Goal: Task Accomplishment & Management: Complete application form

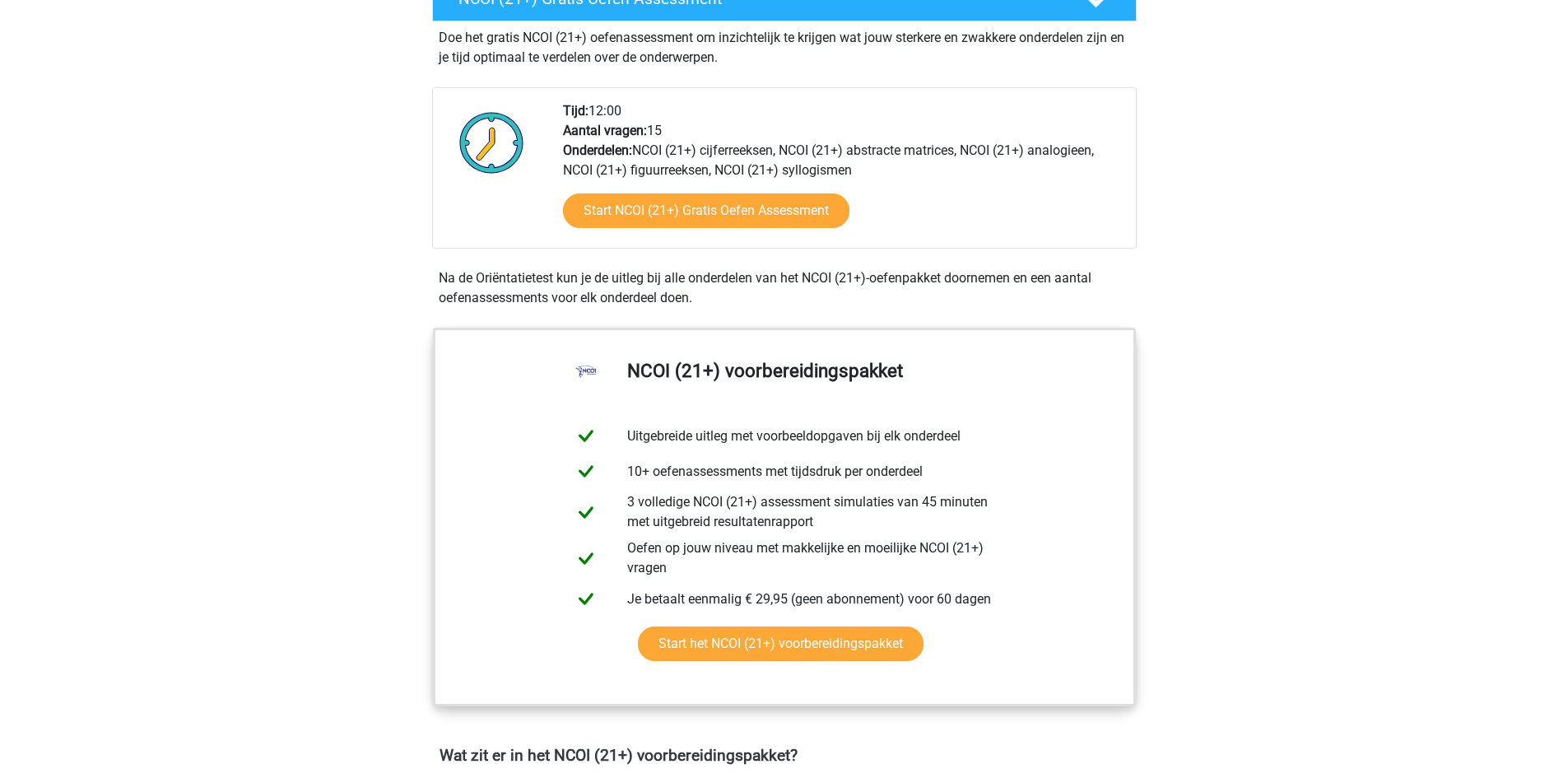
scroll to position [494, 0]
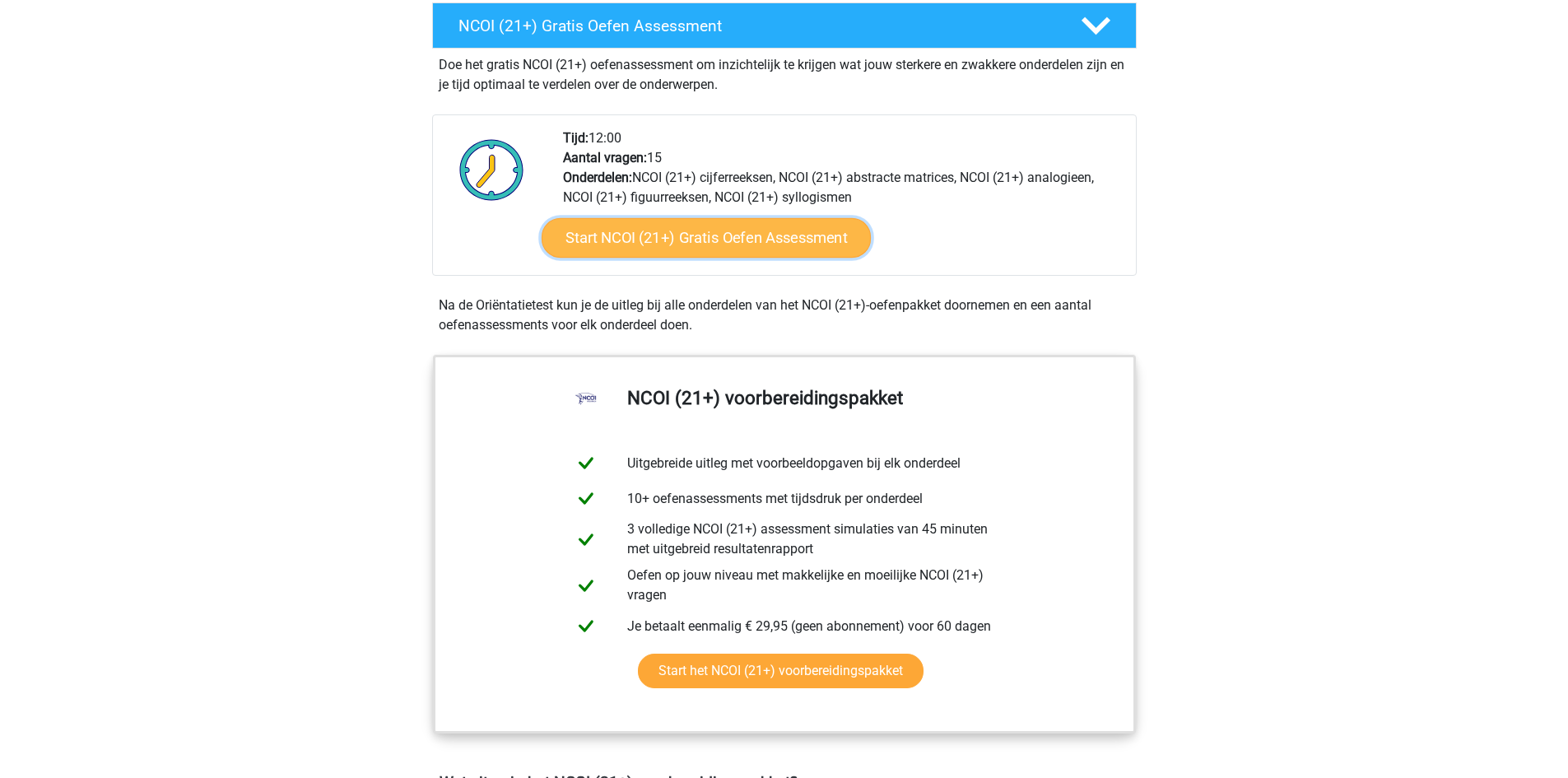
click at [713, 237] on link "Start NCOI (21+) Gratis Oefen Assessment" at bounding box center [705, 237] width 329 height 40
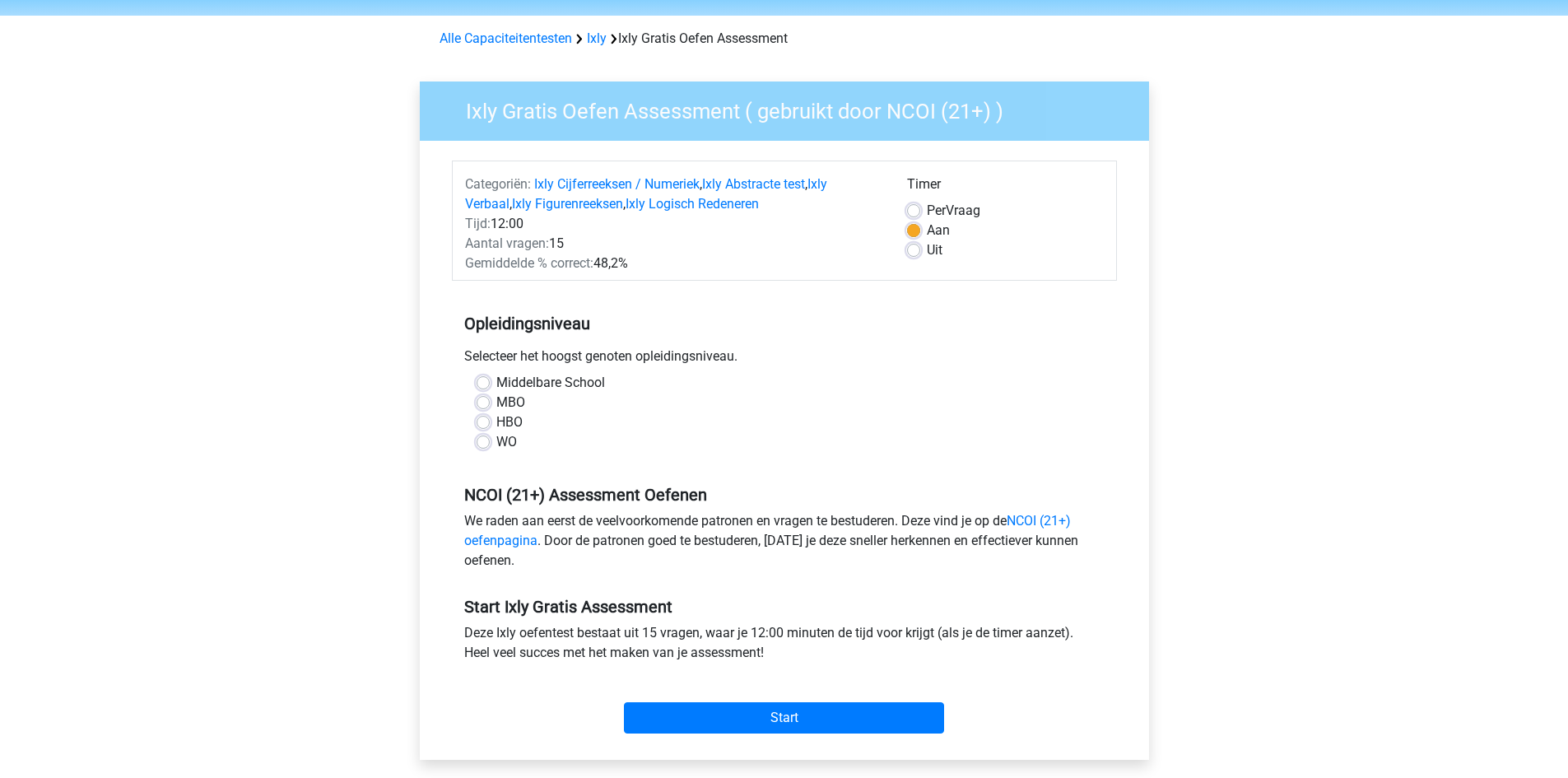
scroll to position [83, 0]
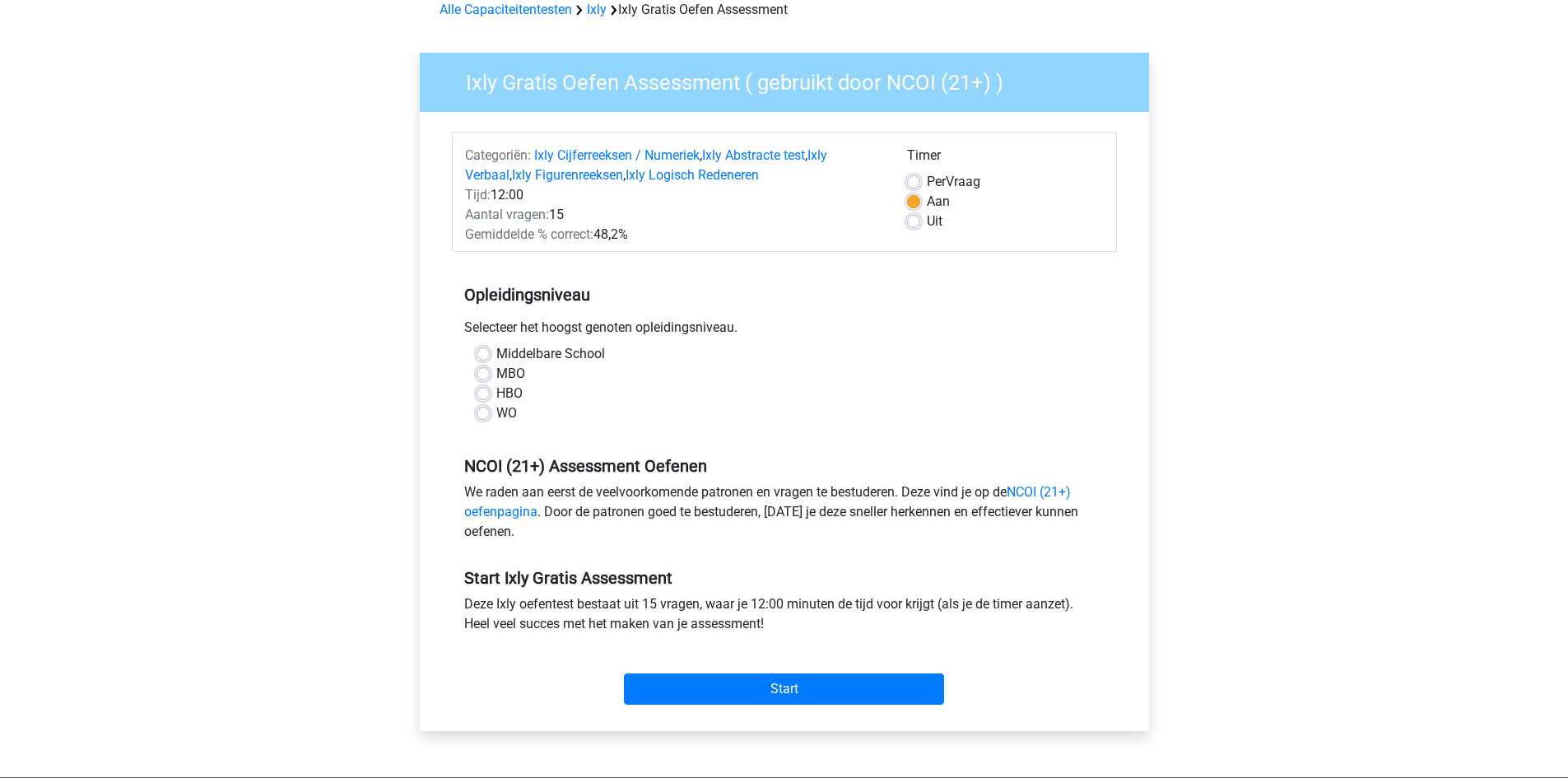
click at [490, 375] on div "MBO" at bounding box center [785, 373] width 616 height 19
drag, startPoint x: 754, startPoint y: 403, endPoint x: 730, endPoint y: 409, distance: 24.7
click at [741, 406] on div "Middelbare School MBO HBO WO" at bounding box center [784, 383] width 641 height 79
click at [496, 374] on label "MBO" at bounding box center [510, 373] width 28 height 19
click at [482, 374] on input "MBO" at bounding box center [483, 372] width 13 height 17
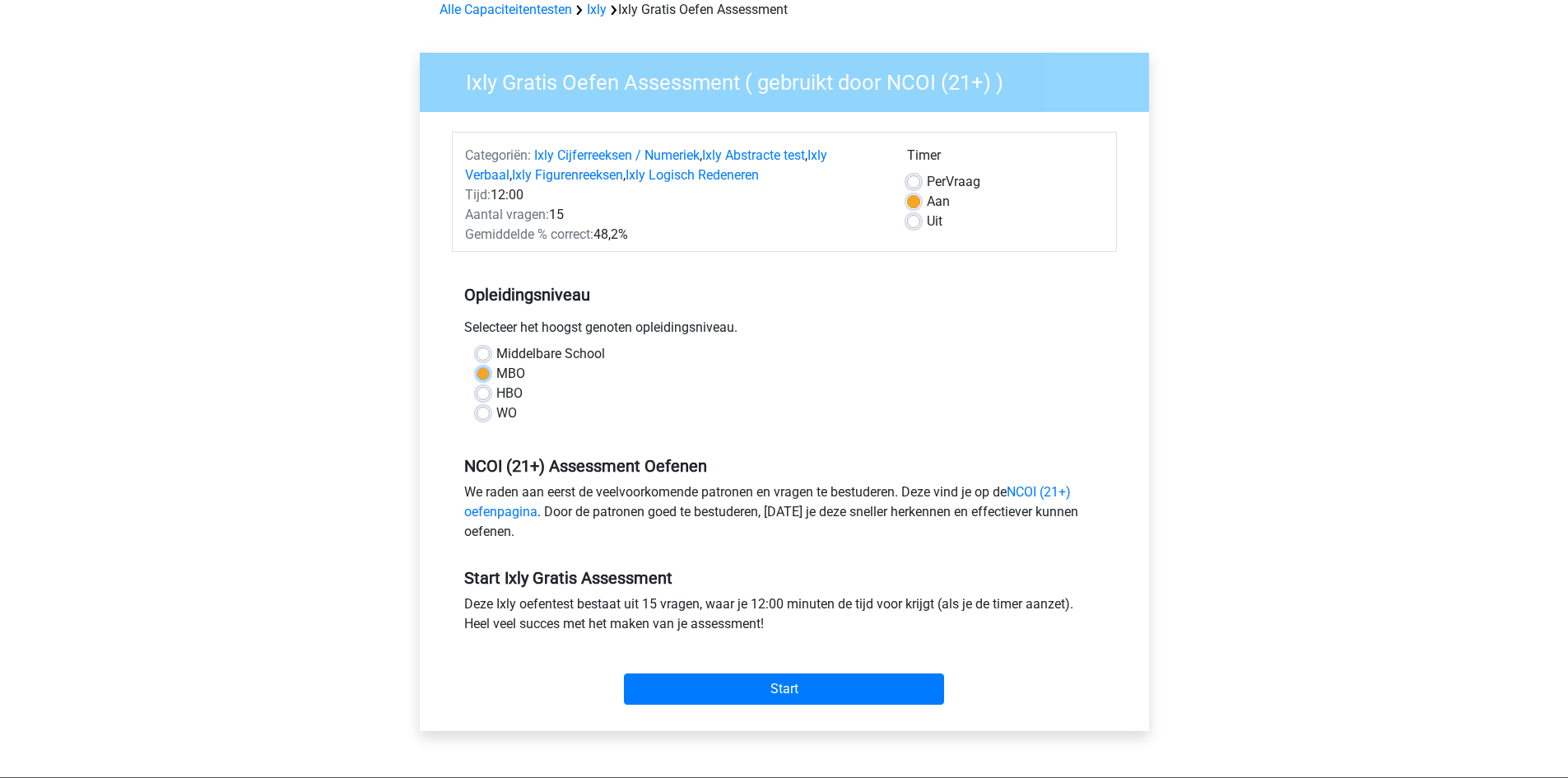
radio input "true"
click at [1017, 415] on div "WO" at bounding box center [785, 413] width 616 height 19
click at [846, 691] on input "Start" at bounding box center [784, 690] width 320 height 31
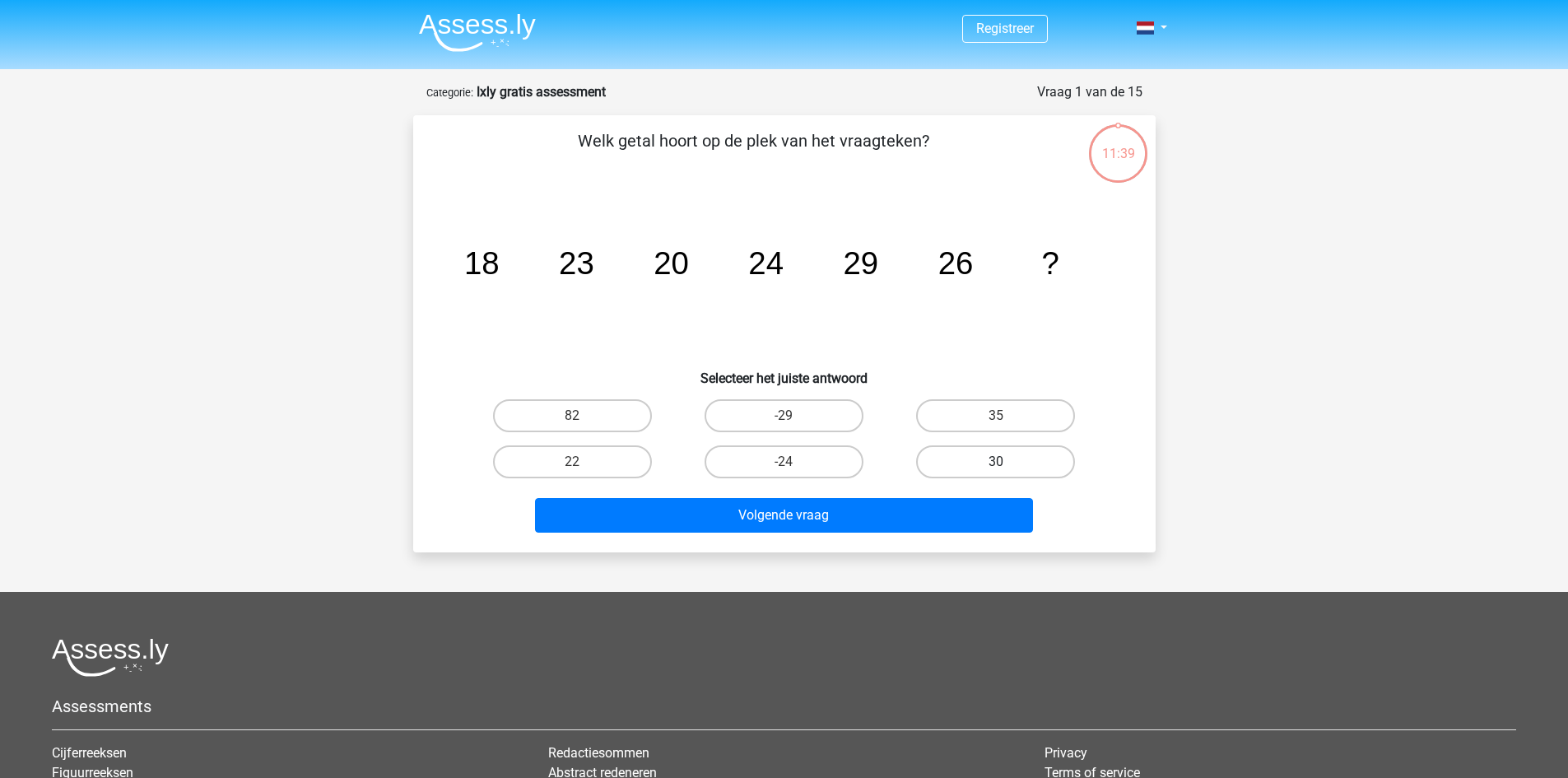
click at [1024, 462] on label "30" at bounding box center [995, 463] width 159 height 33
click at [1006, 462] on input "30" at bounding box center [1002, 467] width 11 height 11
radio input "true"
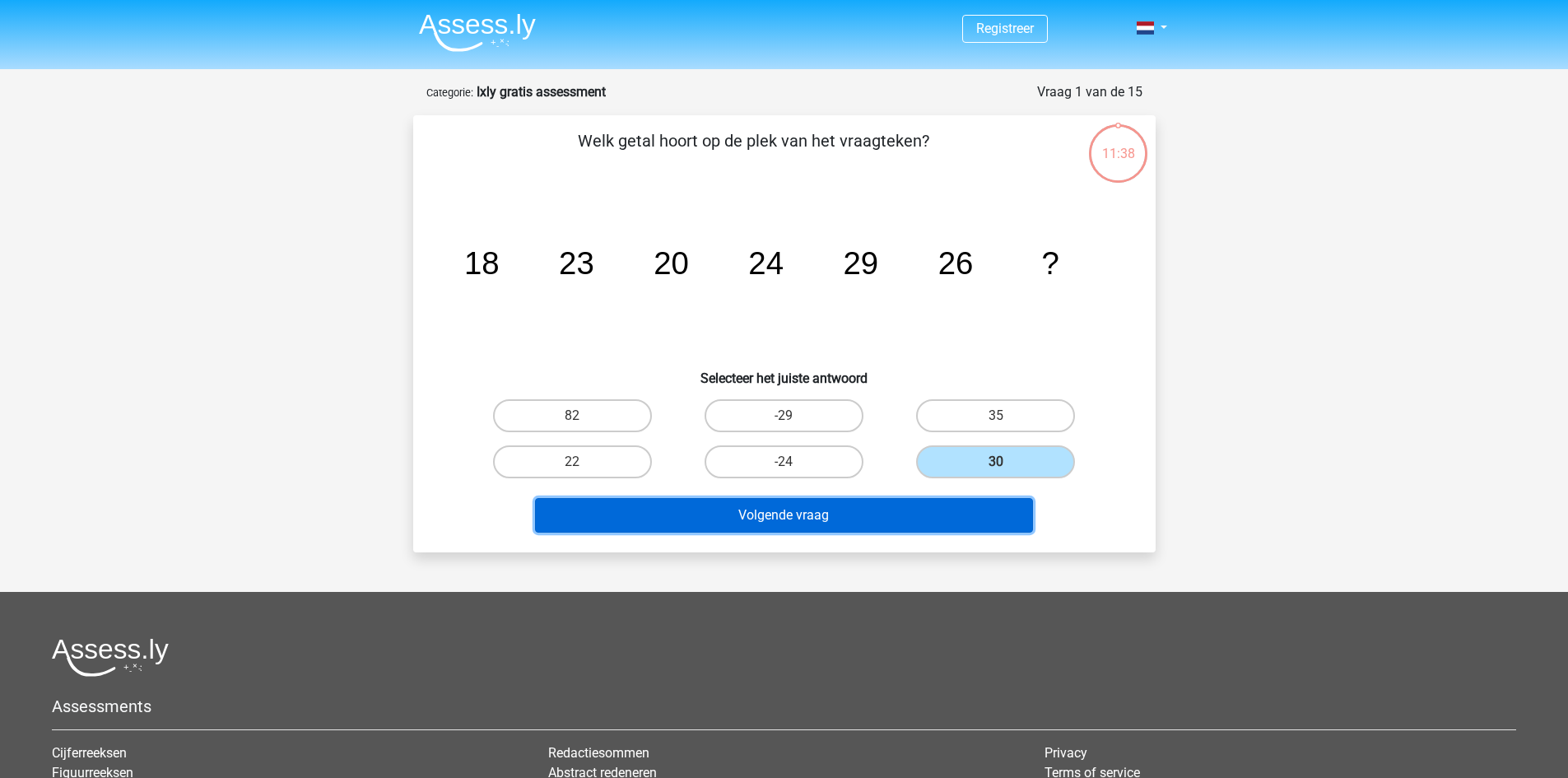
click at [859, 516] on button "Volgende vraag" at bounding box center [784, 516] width 498 height 35
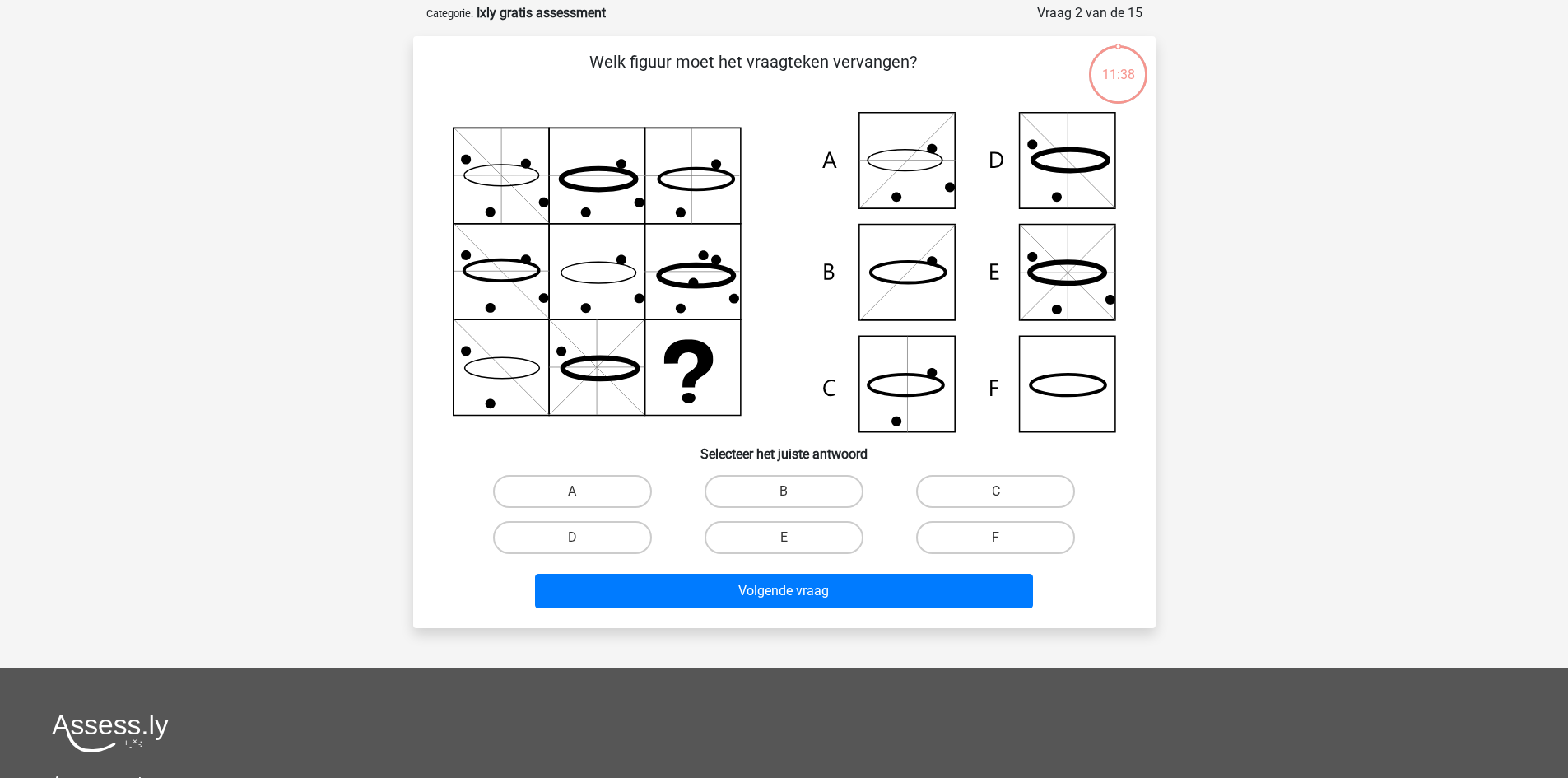
scroll to position [83, 0]
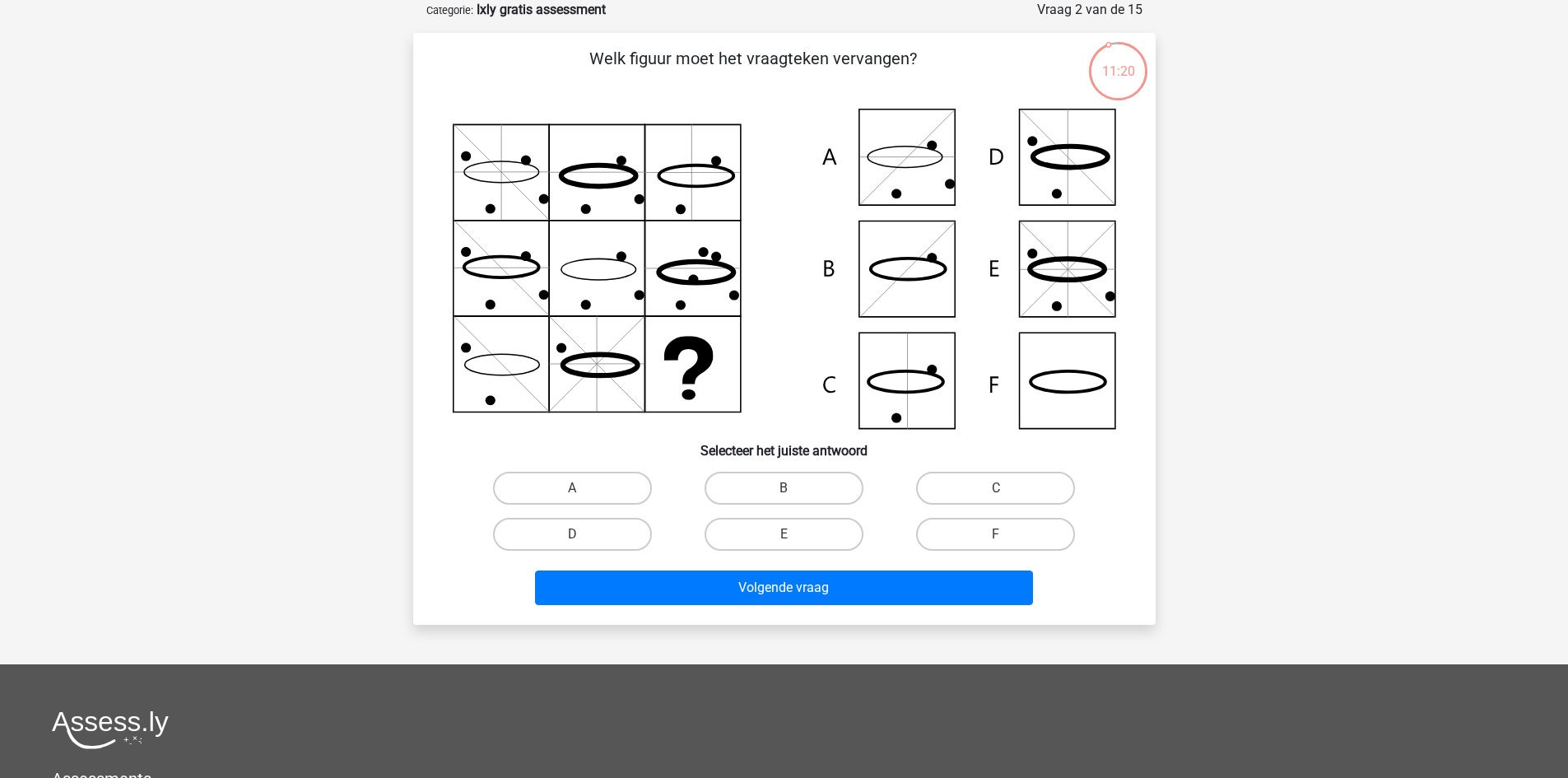
click at [903, 163] on icon at bounding box center [785, 269] width 664 height 320
click at [578, 495] on input "A" at bounding box center [577, 494] width 11 height 11
radio input "true"
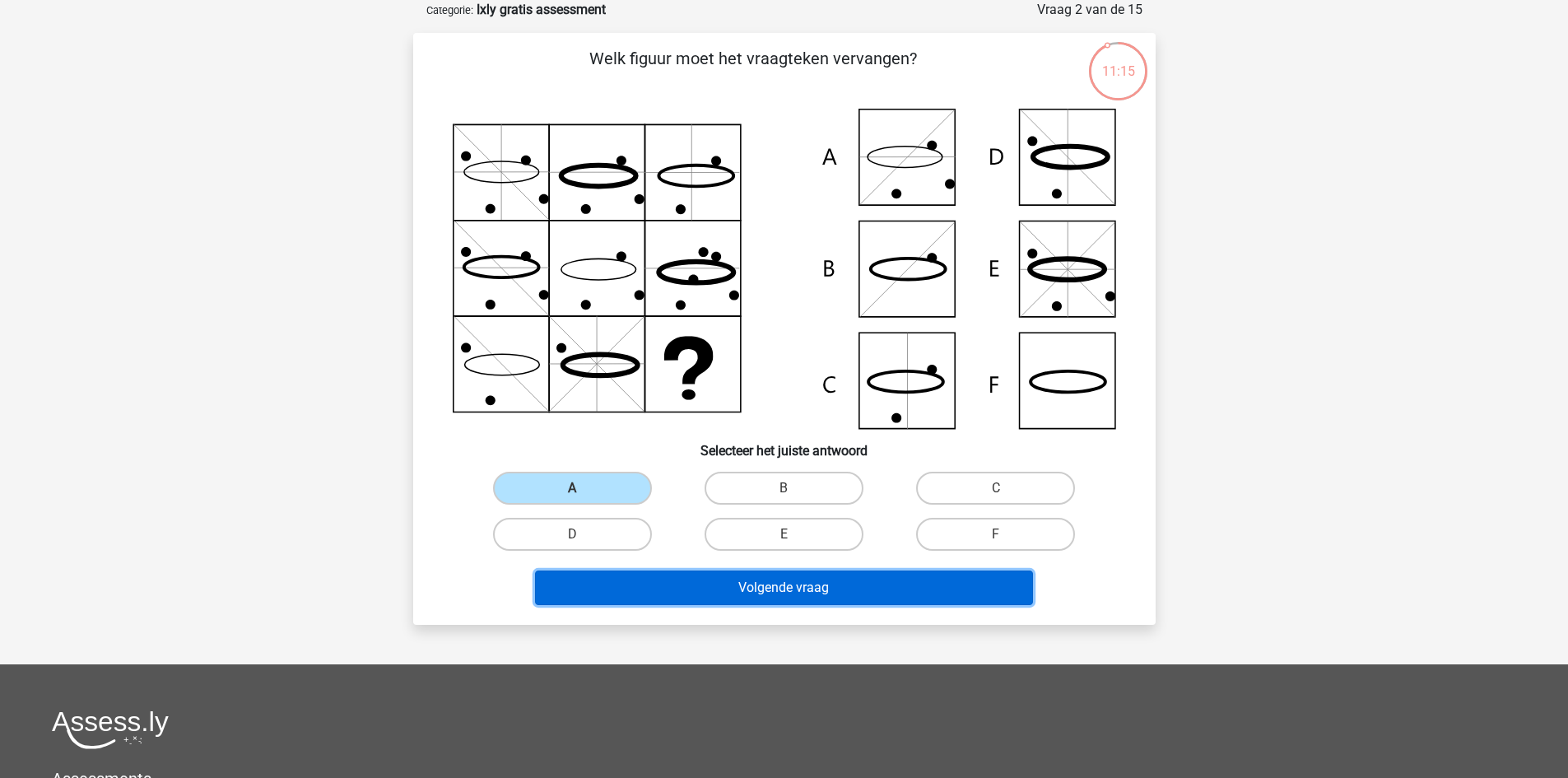
click at [736, 586] on button "Volgende vraag" at bounding box center [784, 589] width 498 height 35
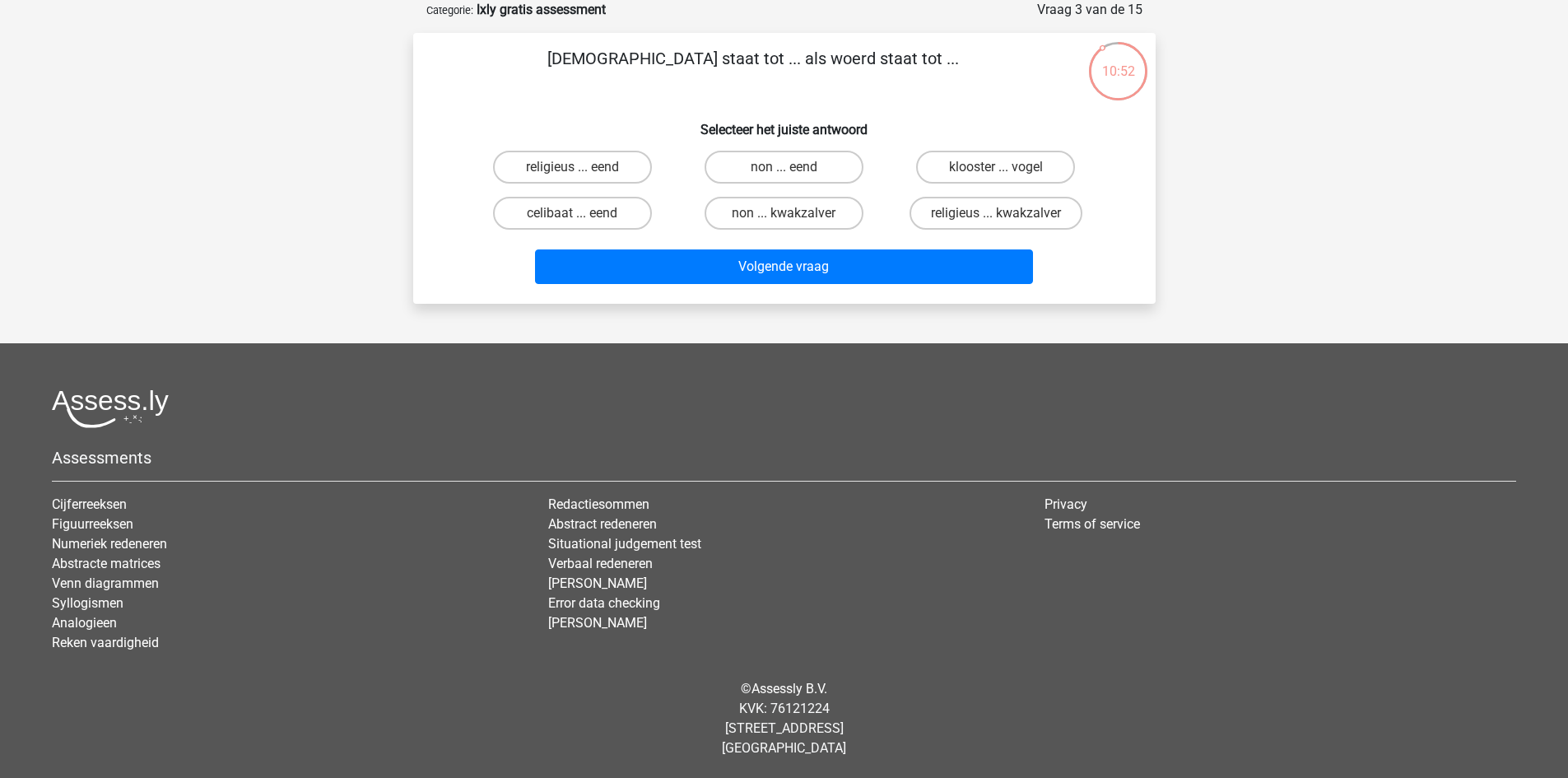
click at [786, 175] on input "non ... eend" at bounding box center [790, 173] width 11 height 11
radio input "true"
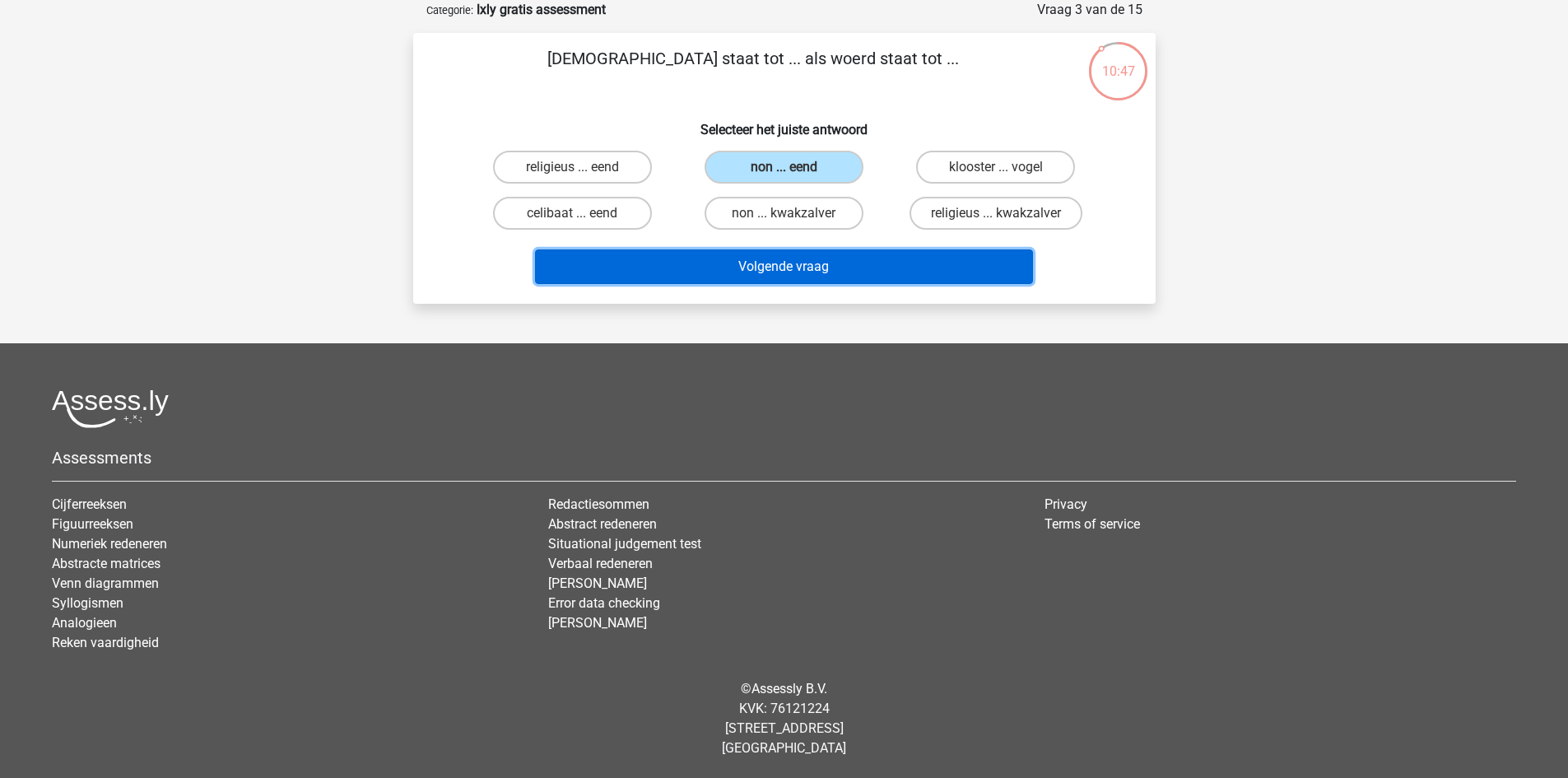
drag, startPoint x: 812, startPoint y: 269, endPoint x: 793, endPoint y: 266, distance: 19.2
click at [808, 269] on button "Volgende vraag" at bounding box center [784, 267] width 498 height 35
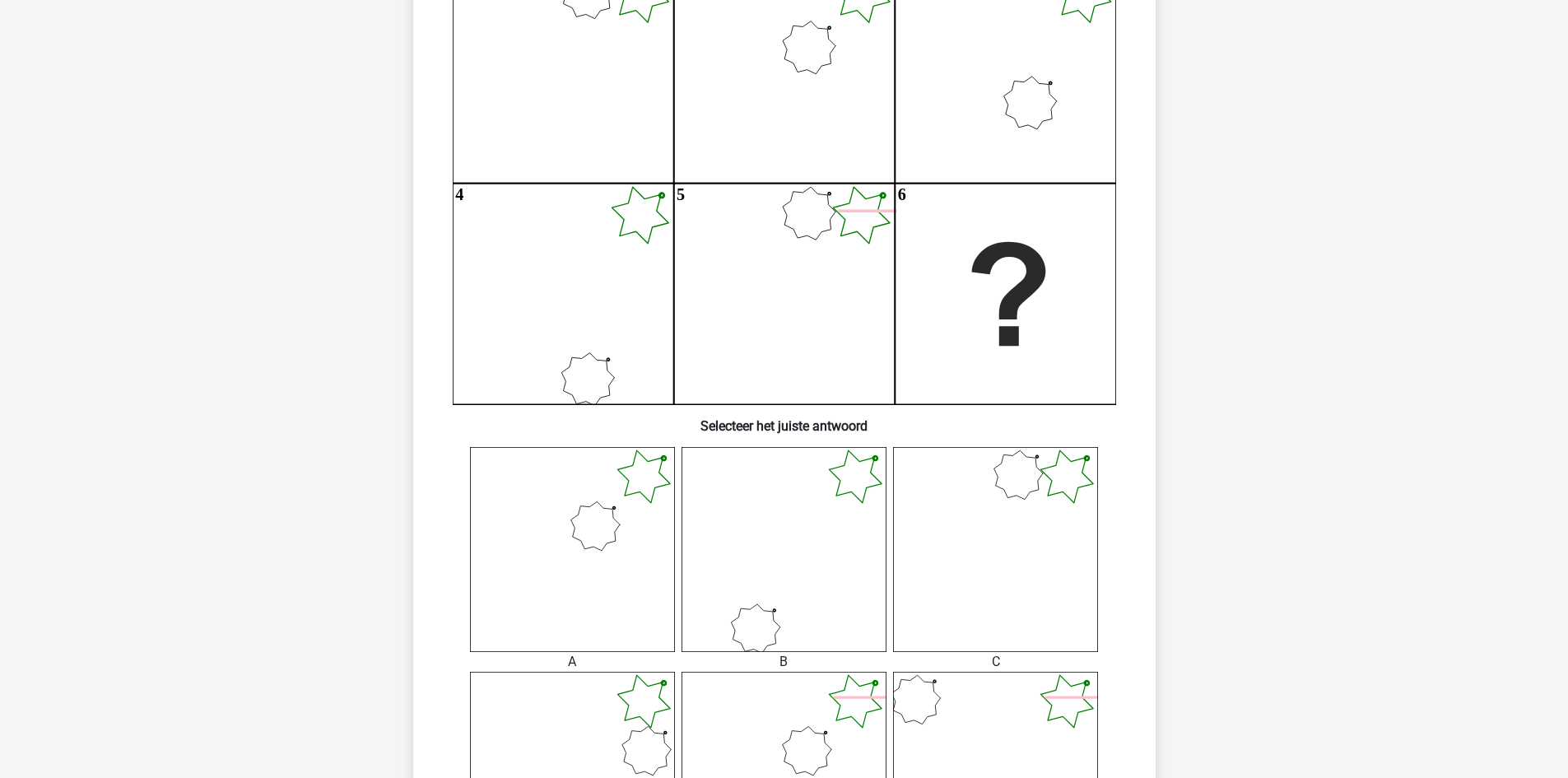
scroll to position [329, 0]
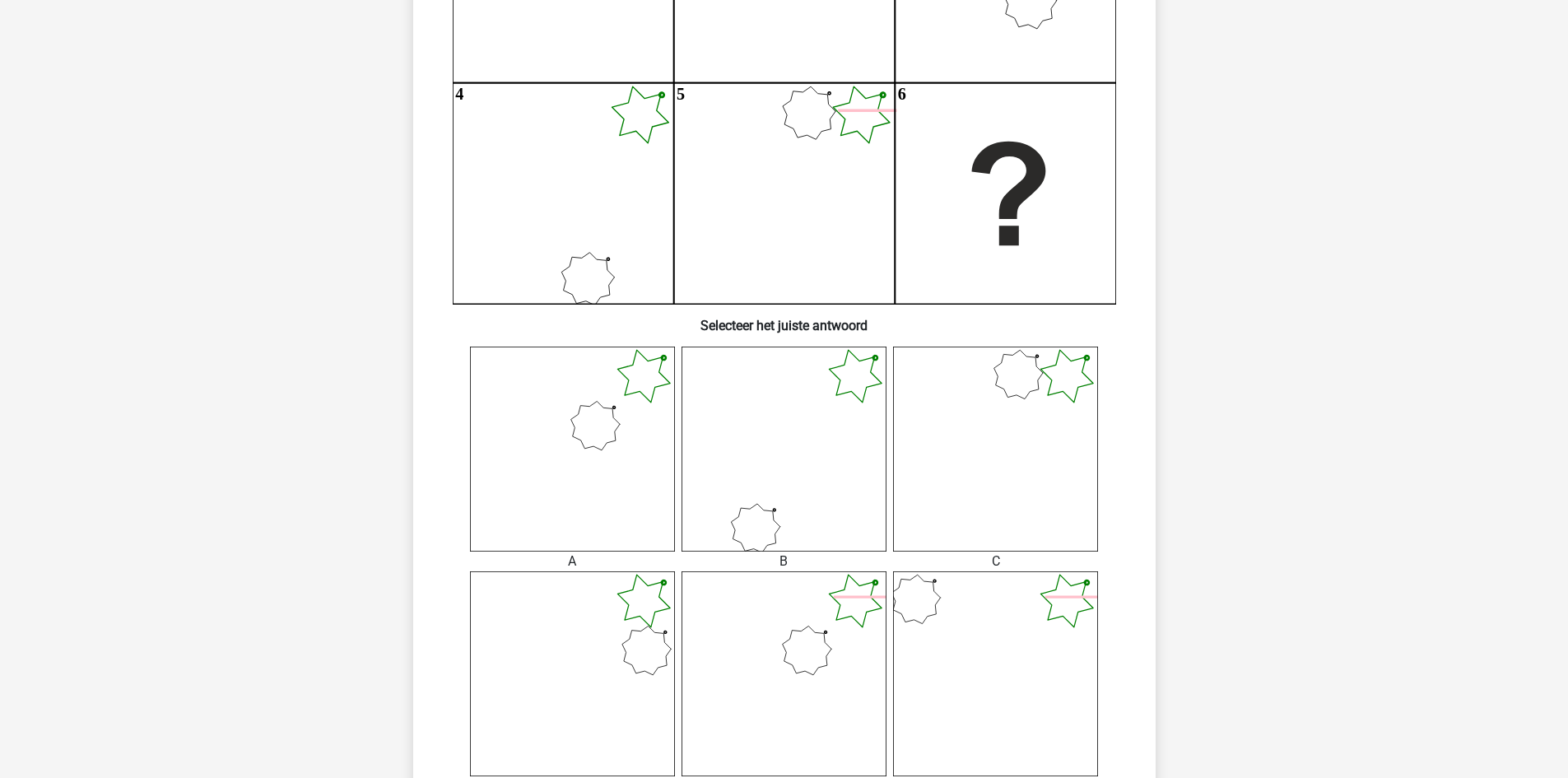
click at [856, 681] on icon at bounding box center [784, 674] width 205 height 205
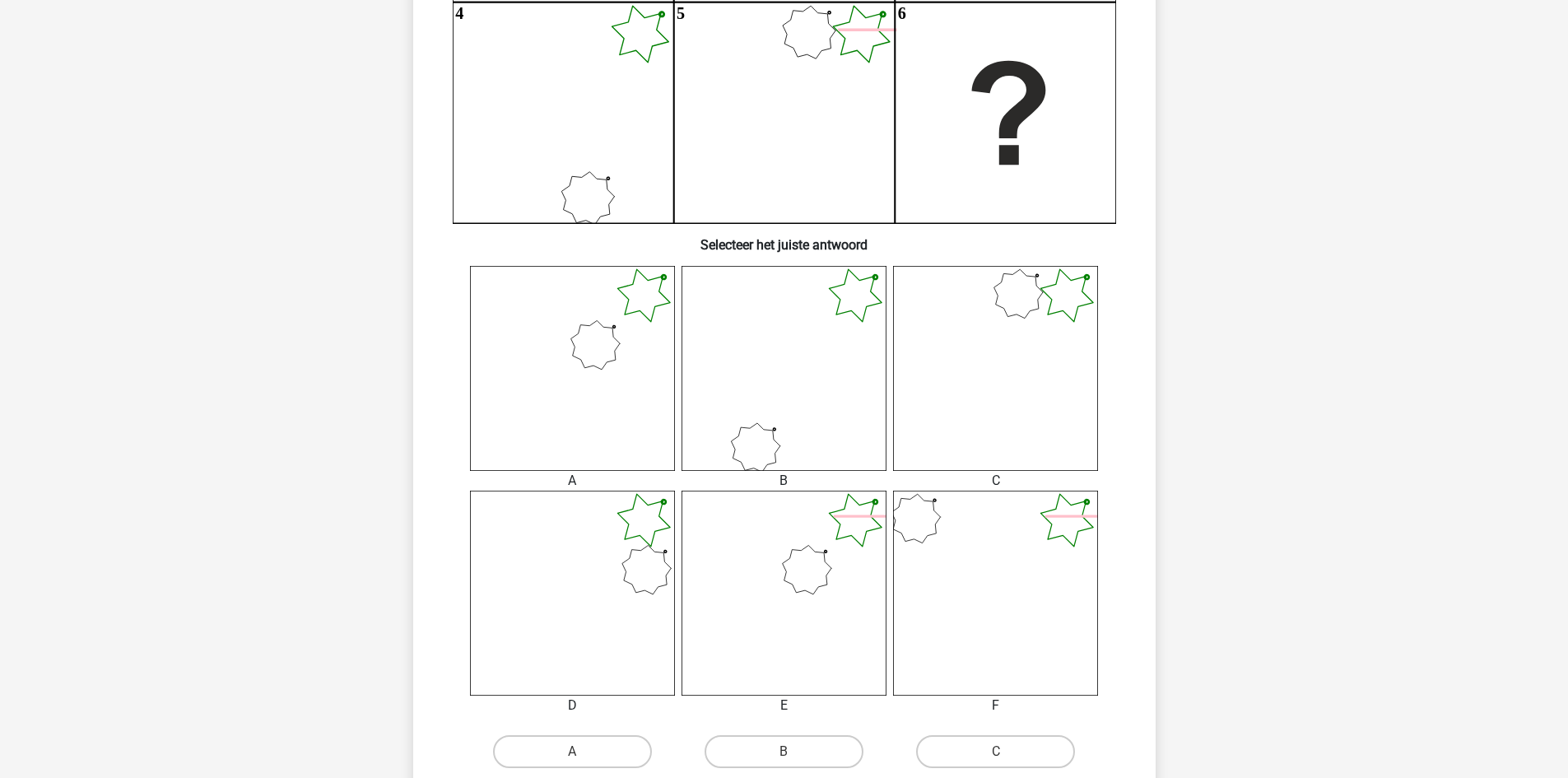
scroll to position [659, 0]
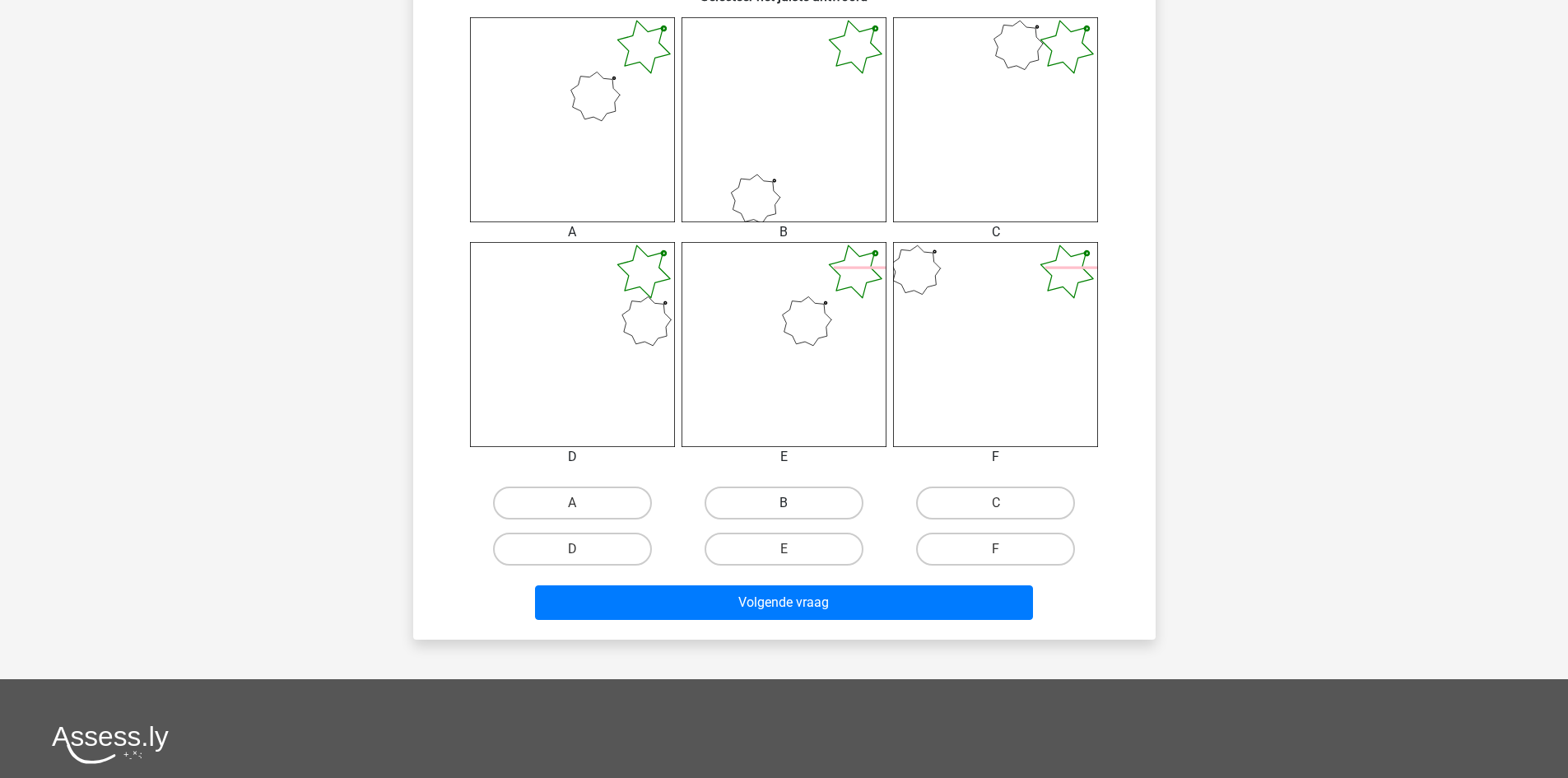
click at [778, 507] on label "B" at bounding box center [784, 503] width 159 height 33
click at [784, 507] on input "B" at bounding box center [790, 509] width 11 height 11
radio input "true"
click at [795, 549] on label "E" at bounding box center [784, 549] width 159 height 33
click at [794, 549] on input "E" at bounding box center [790, 555] width 11 height 11
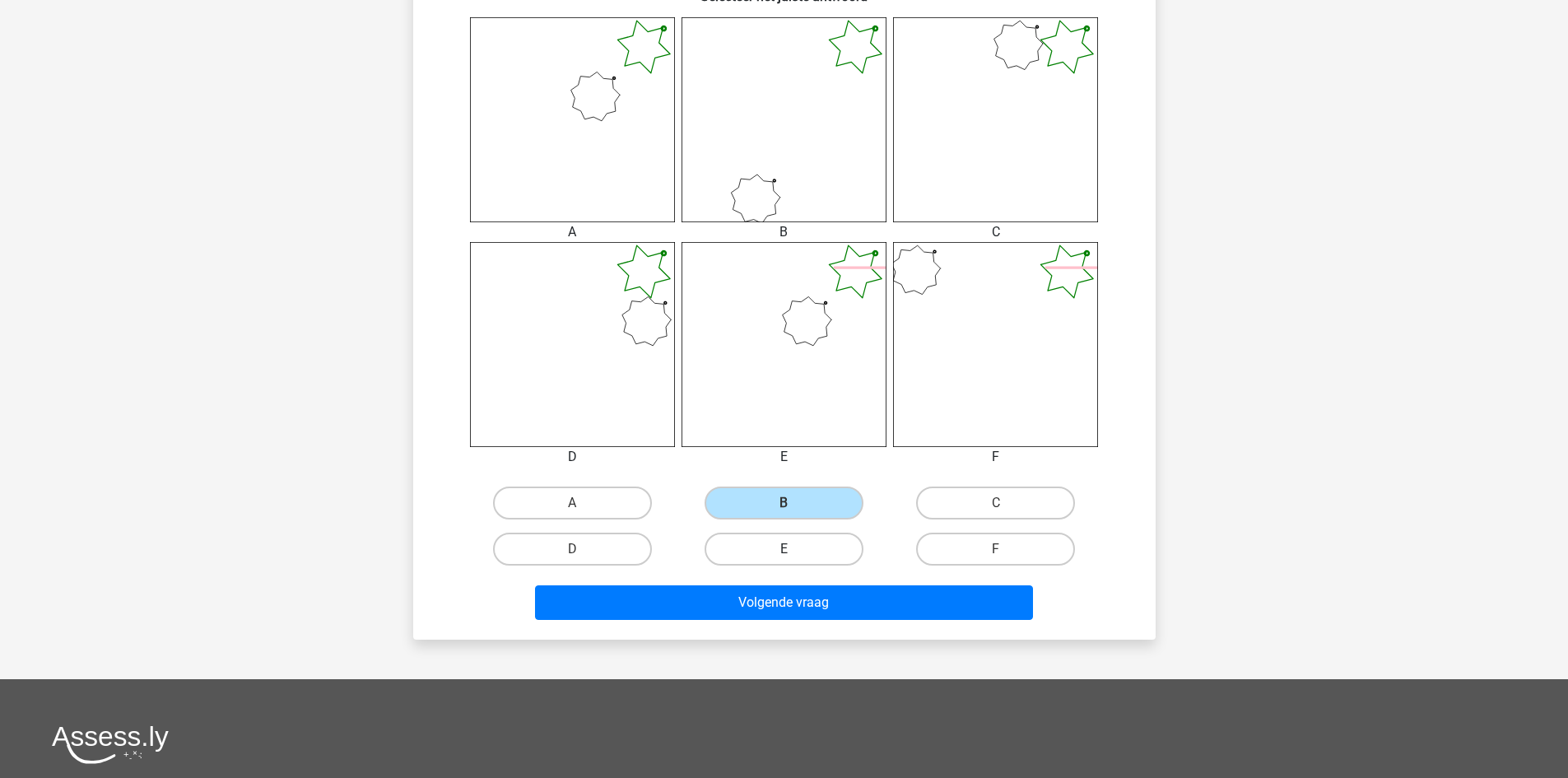
radio input "true"
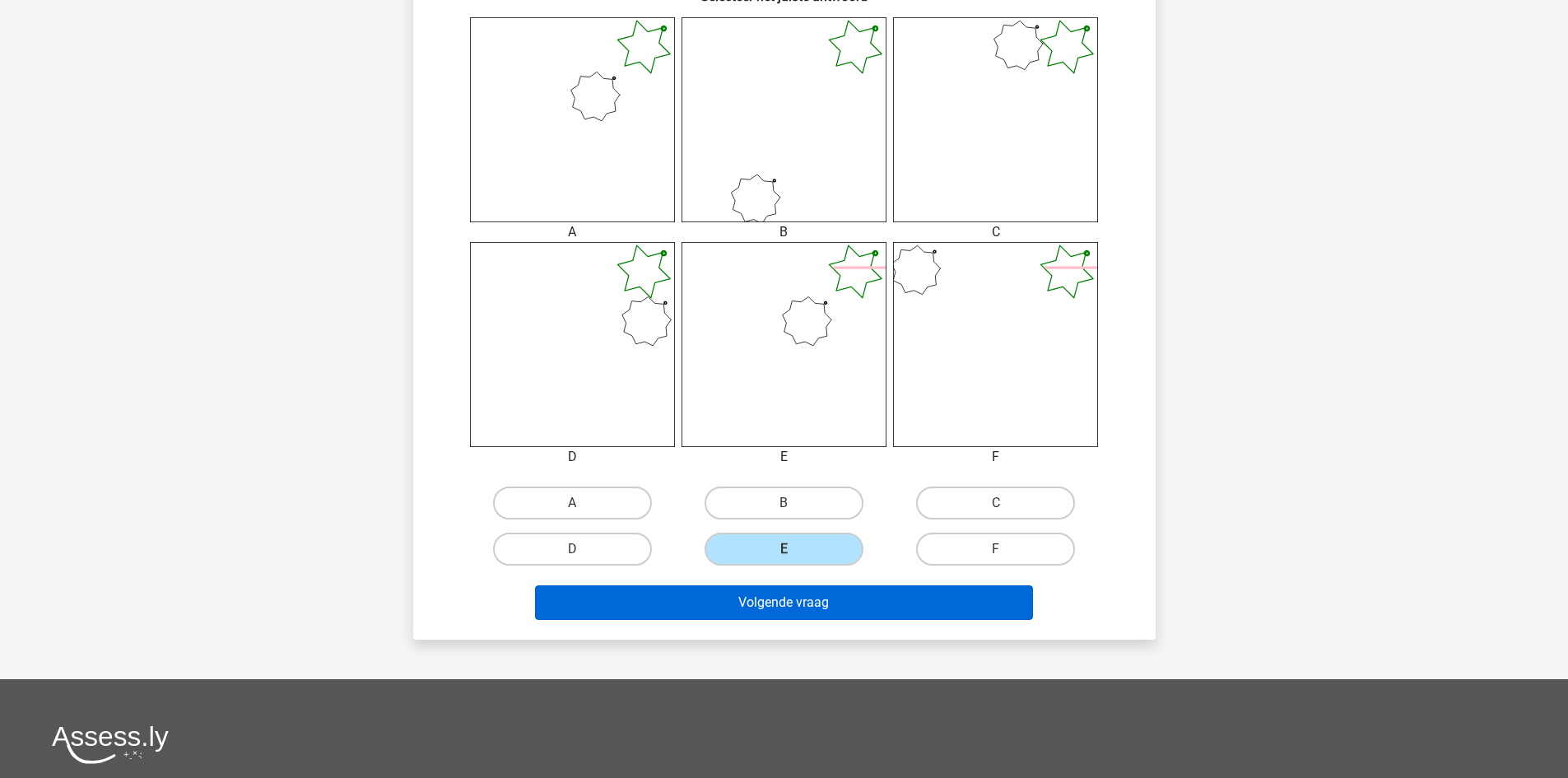
scroll to position [577, 0]
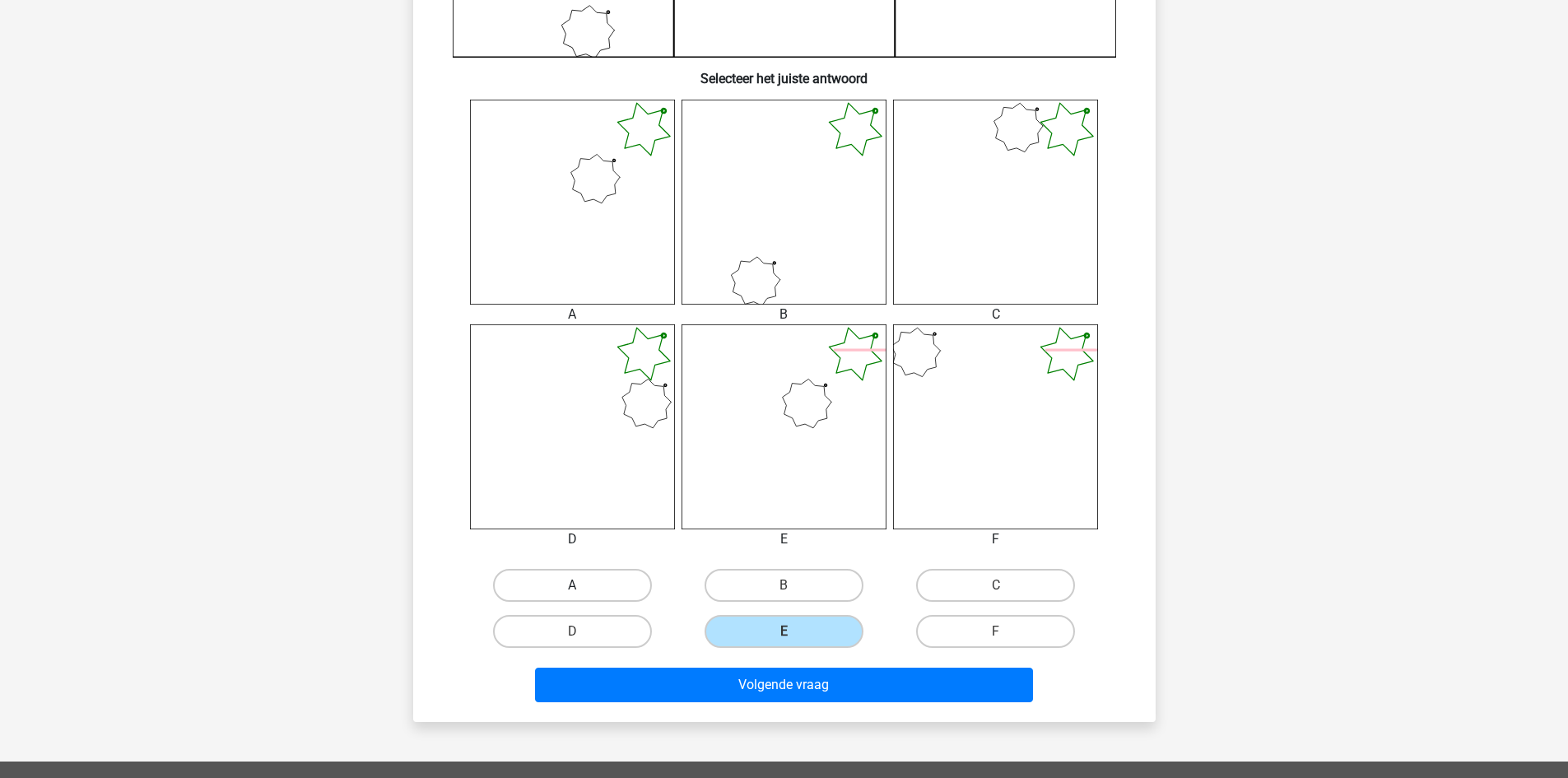
click at [556, 589] on label "A" at bounding box center [573, 586] width 159 height 33
click at [572, 589] on input "A" at bounding box center [577, 591] width 11 height 11
radio input "true"
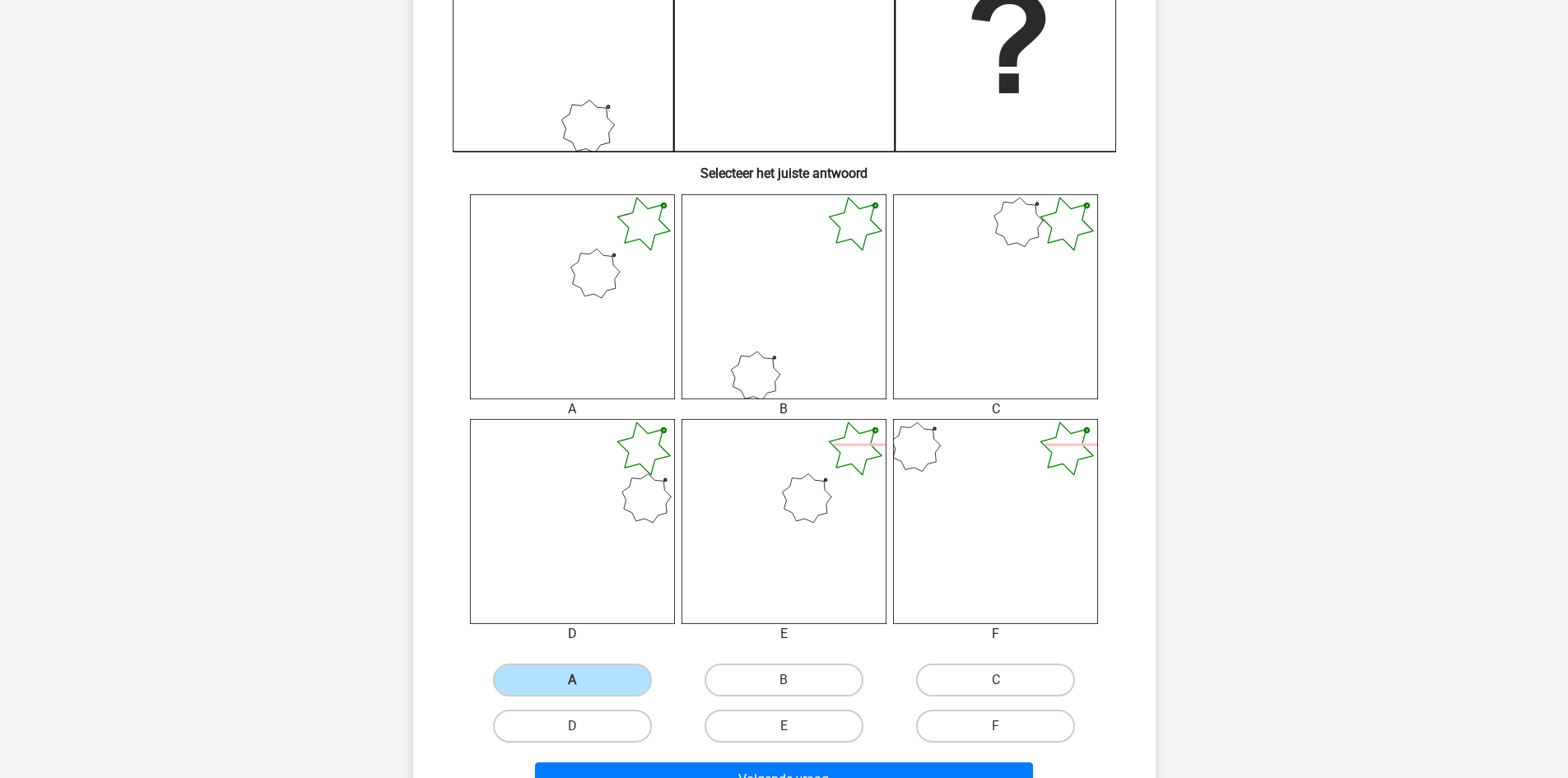
scroll to position [494, 0]
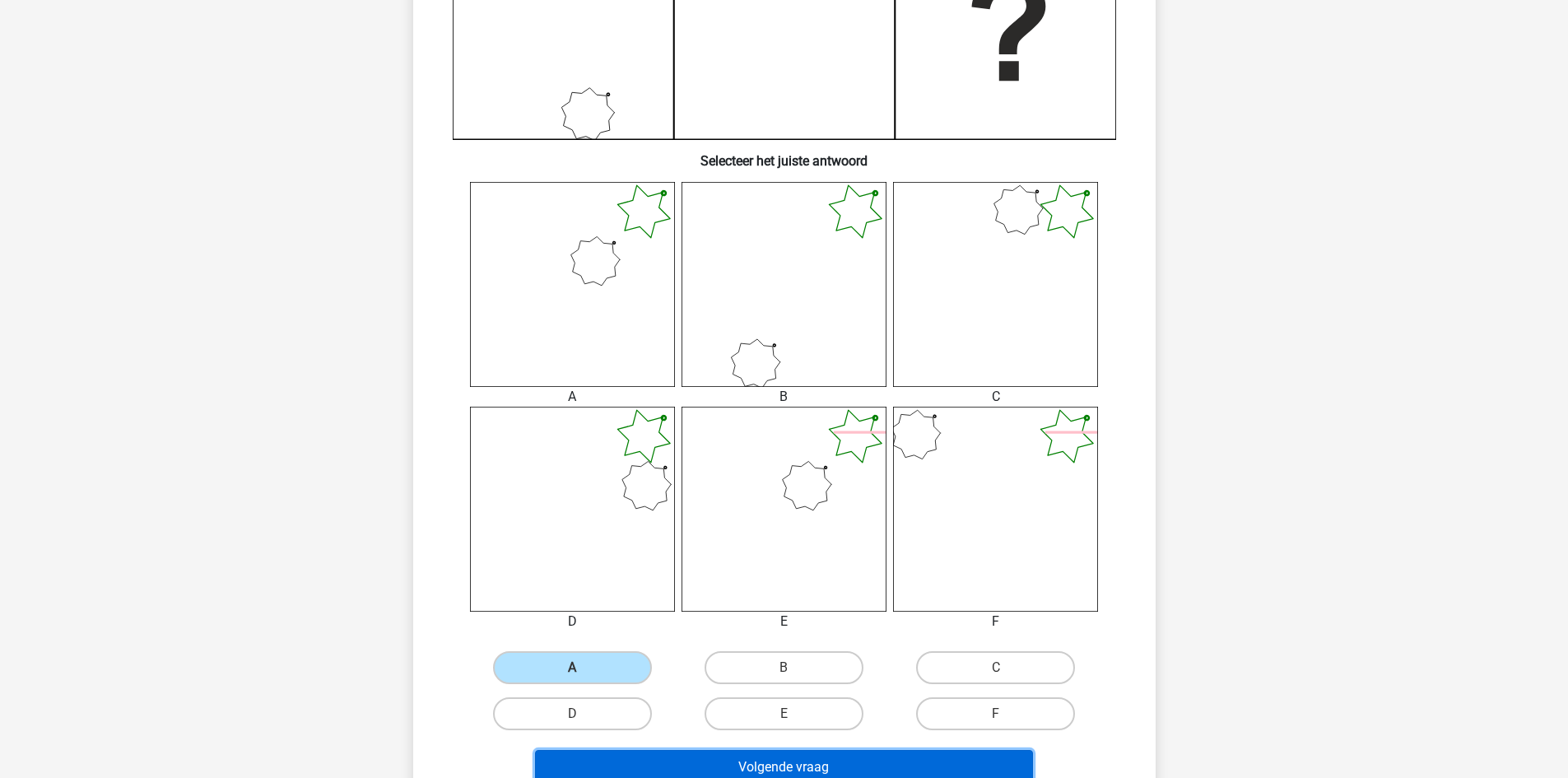
click at [795, 765] on button "Volgende vraag" at bounding box center [784, 768] width 498 height 35
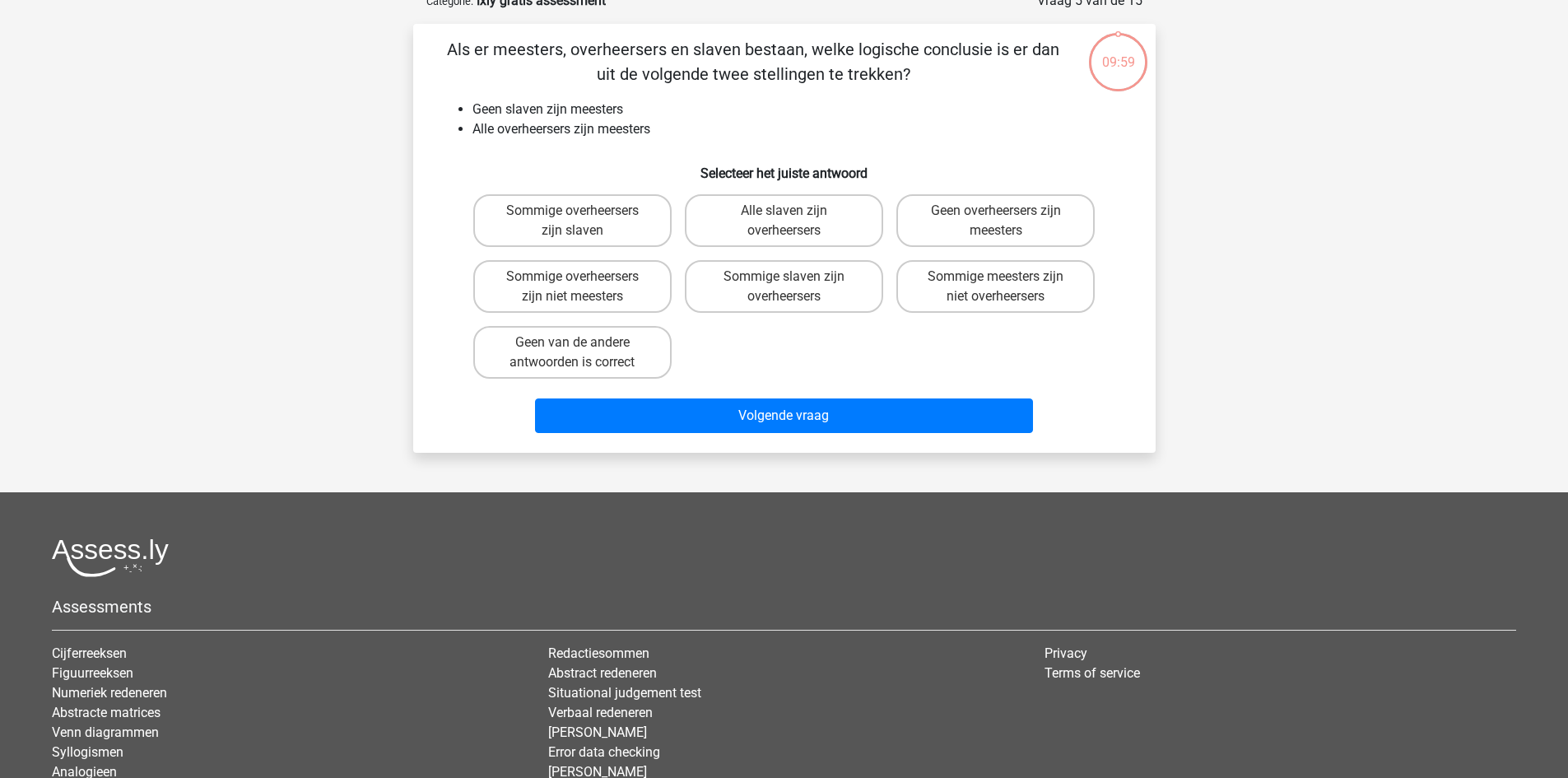
scroll to position [83, 0]
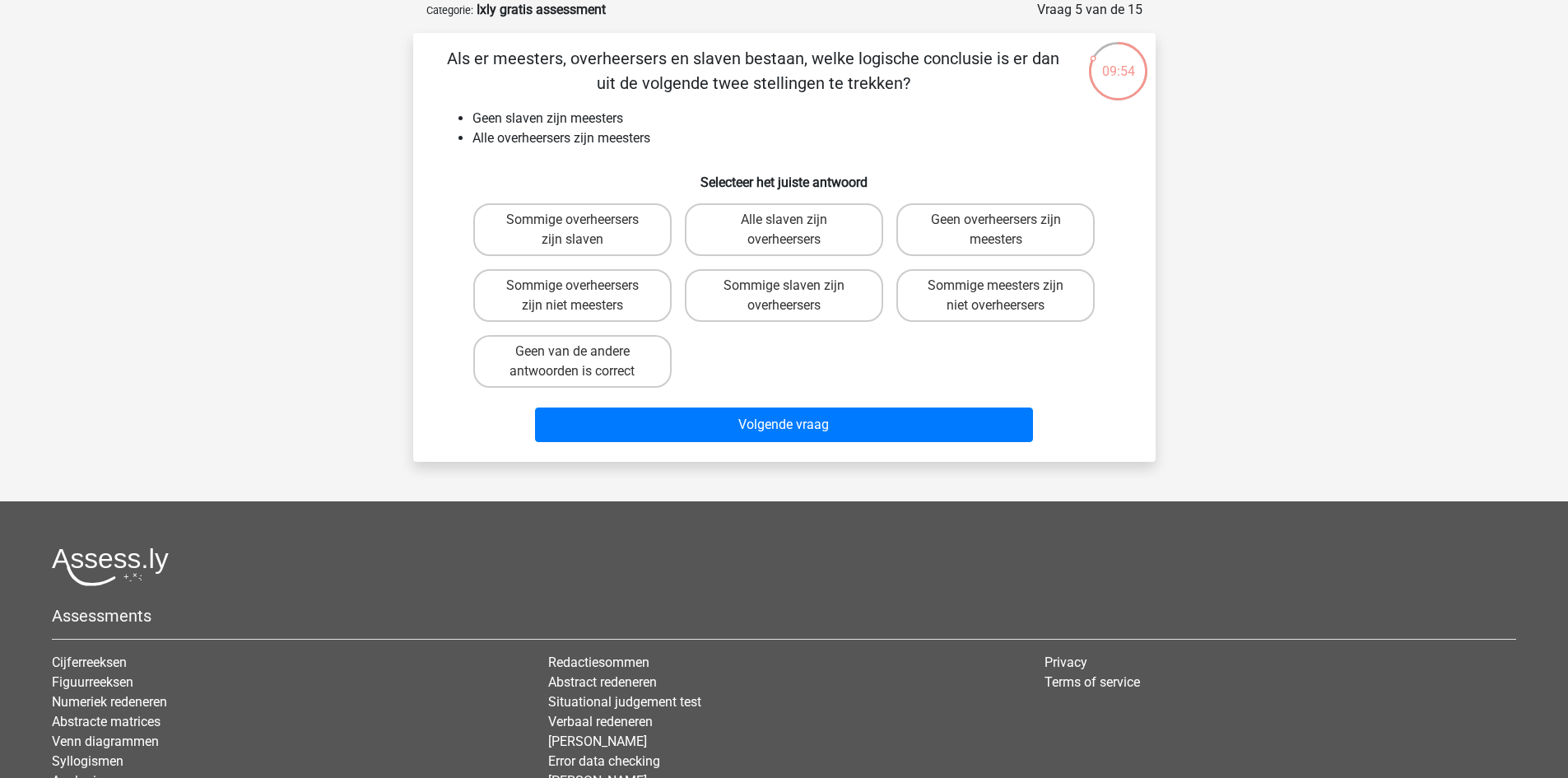
drag, startPoint x: 449, startPoint y: 63, endPoint x: 654, endPoint y: 93, distance: 207.2
click at [650, 93] on p "Als er meesters, overheersers en slaven bestaan, welke logische conclusie is er…" at bounding box center [753, 71] width 628 height 50
click at [596, 116] on li "Geen slaven zijn meesters" at bounding box center [801, 118] width 657 height 19
drag, startPoint x: 464, startPoint y: 118, endPoint x: 642, endPoint y: 126, distance: 178.2
click at [642, 126] on ul "Geen slaven zijn meesters Alle overheersers zijn meesters" at bounding box center [784, 128] width 690 height 40
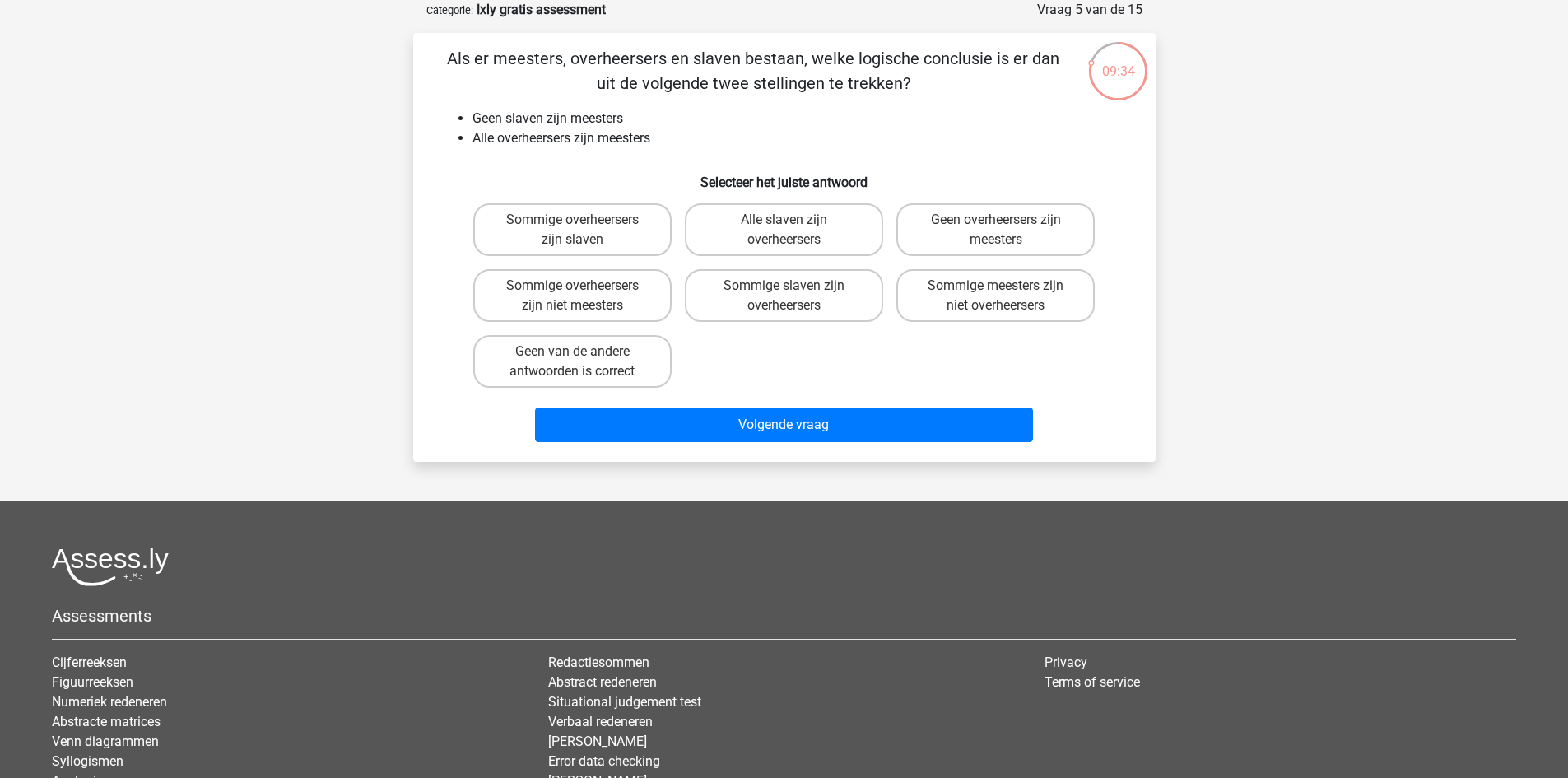
drag, startPoint x: 801, startPoint y: 140, endPoint x: 673, endPoint y: 183, distance: 135.0
click at [801, 146] on li "Alle overheersers zijn meesters" at bounding box center [801, 138] width 657 height 19
drag, startPoint x: 457, startPoint y: 136, endPoint x: 793, endPoint y: 131, distance: 336.0
click at [768, 131] on li "Alle overheersers zijn meesters" at bounding box center [801, 138] width 657 height 19
click at [931, 137] on li "Alle overheersers zijn meesters" at bounding box center [801, 138] width 657 height 19
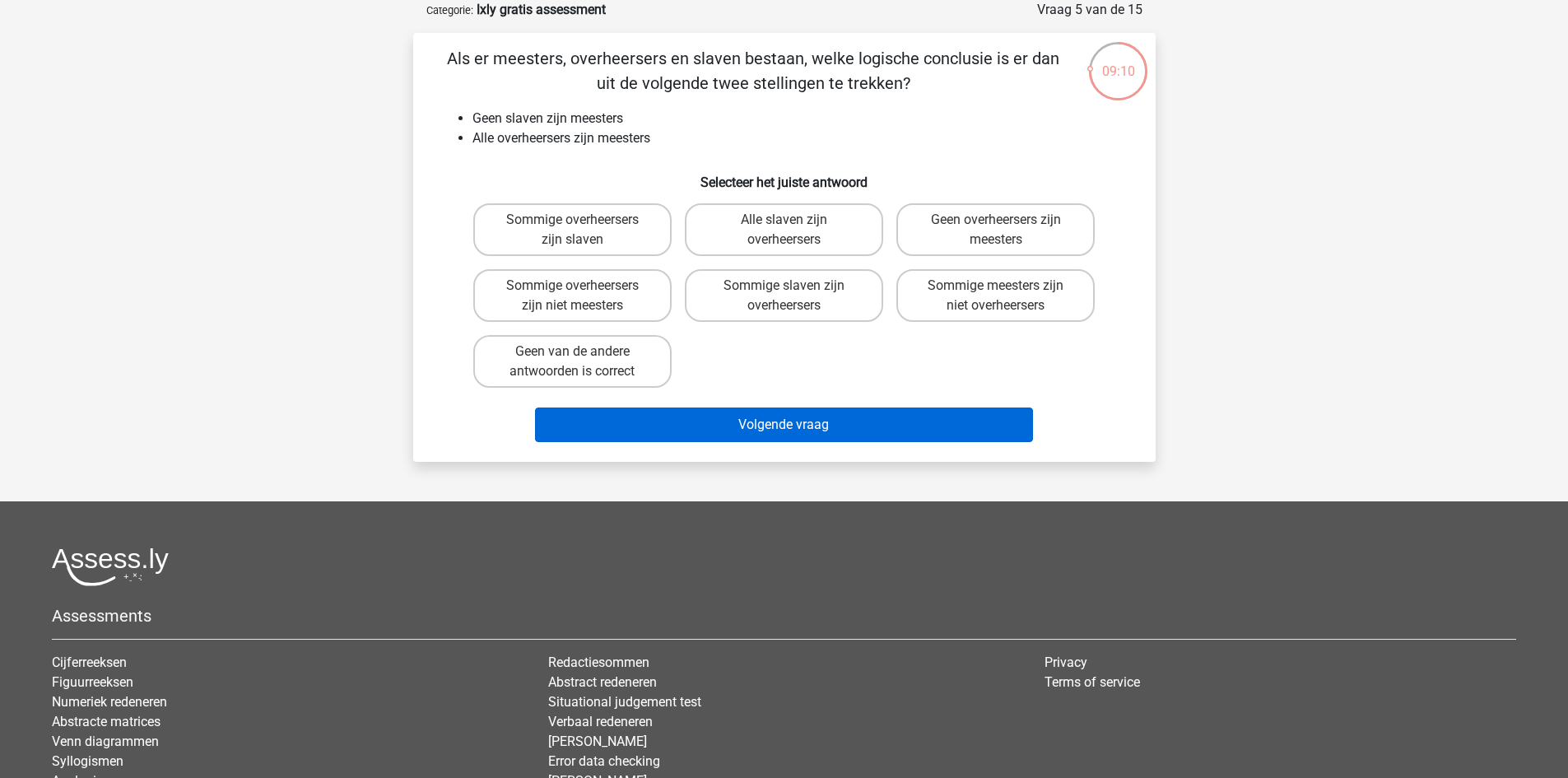
drag, startPoint x: 580, startPoint y: 349, endPoint x: 635, endPoint y: 418, distance: 88.2
click at [578, 257] on div "Geen van de andere antwoorden is correct" at bounding box center [573, 229] width 199 height 52
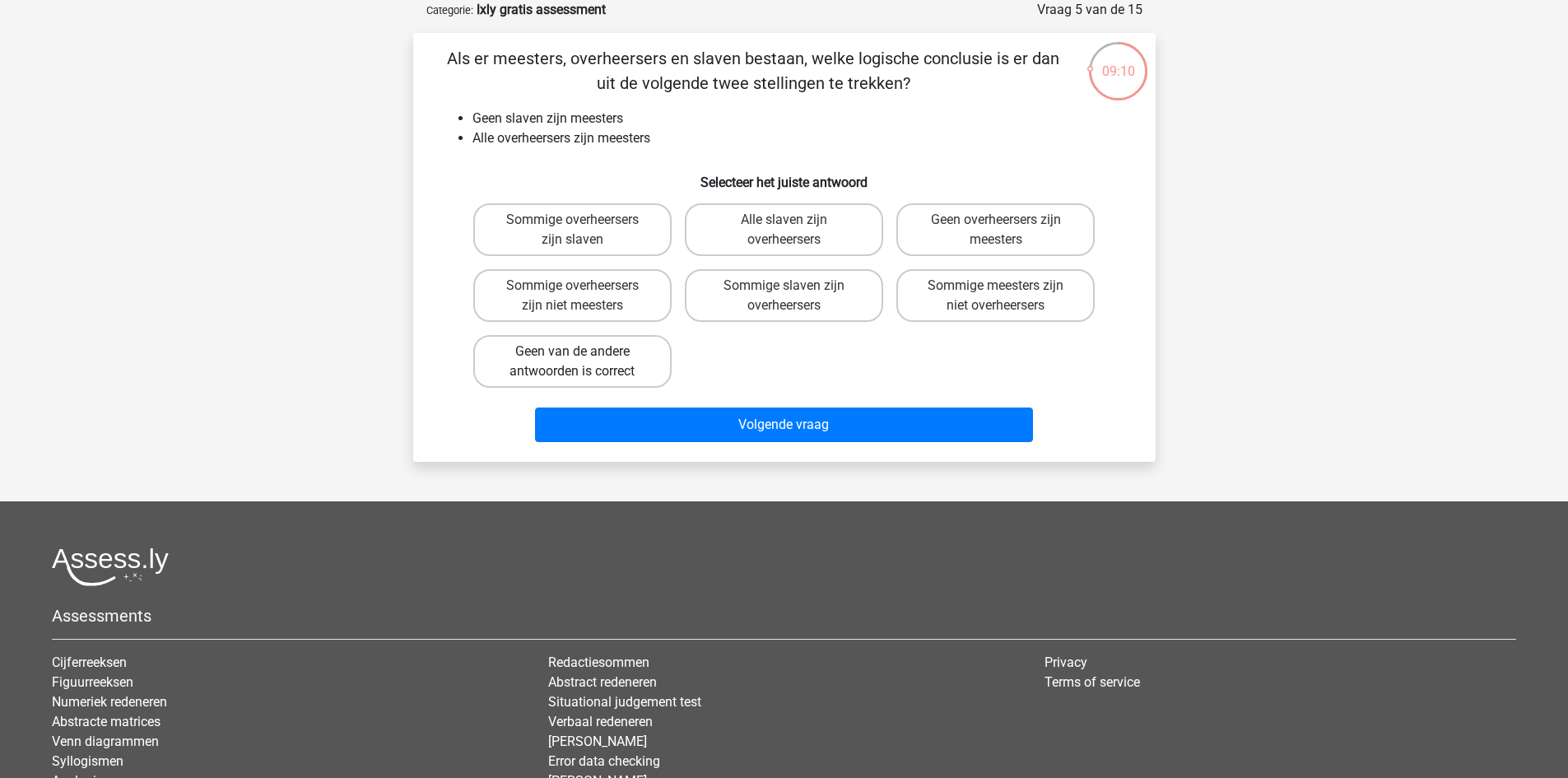
click at [591, 351] on label "Geen van de andere antwoorden is correct" at bounding box center [573, 361] width 199 height 52
click at [583, 351] on input "Geen van de andere antwoorden is correct" at bounding box center [577, 357] width 11 height 11
radio input "true"
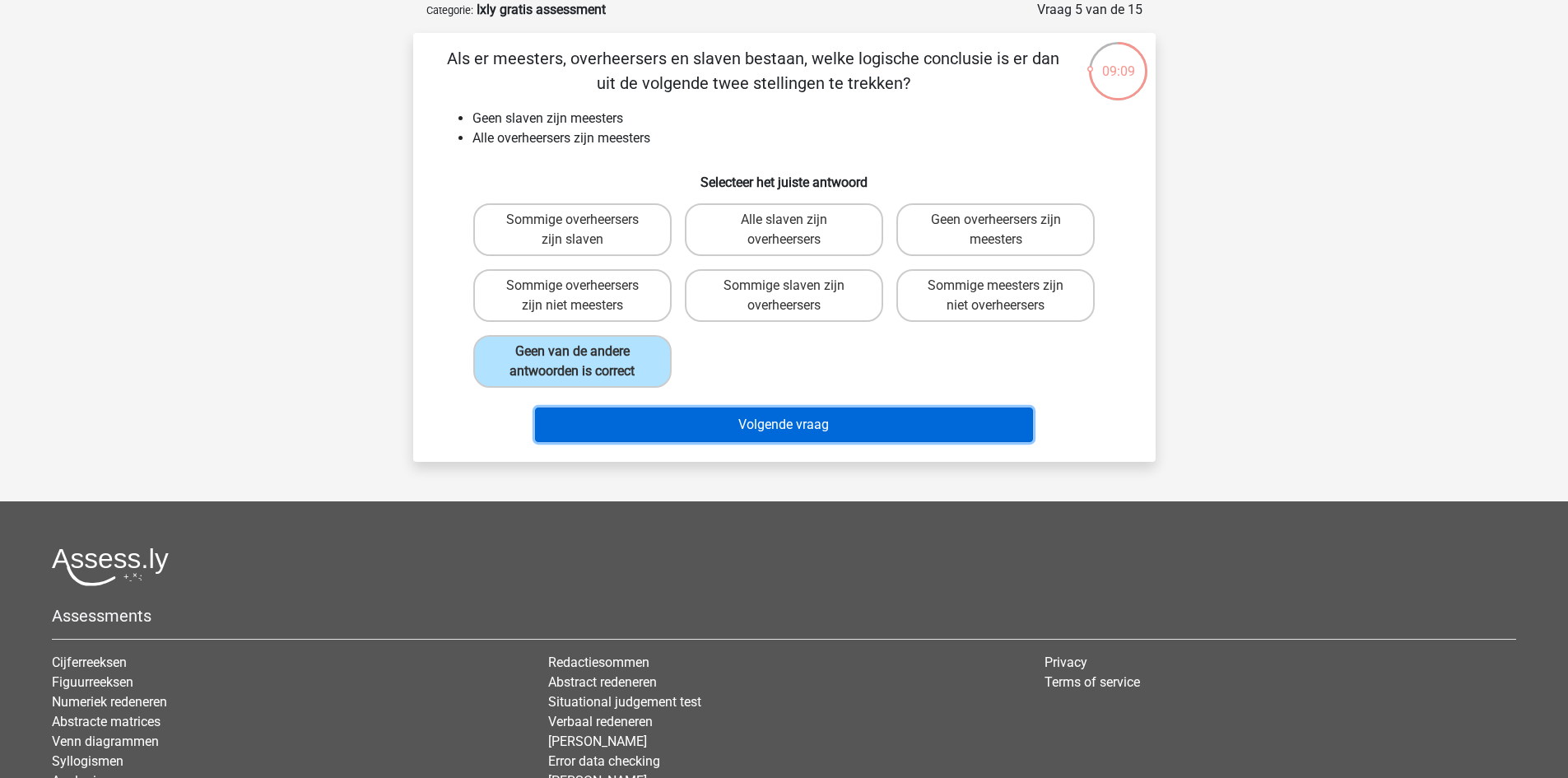
click at [733, 426] on button "Volgende vraag" at bounding box center [784, 425] width 498 height 35
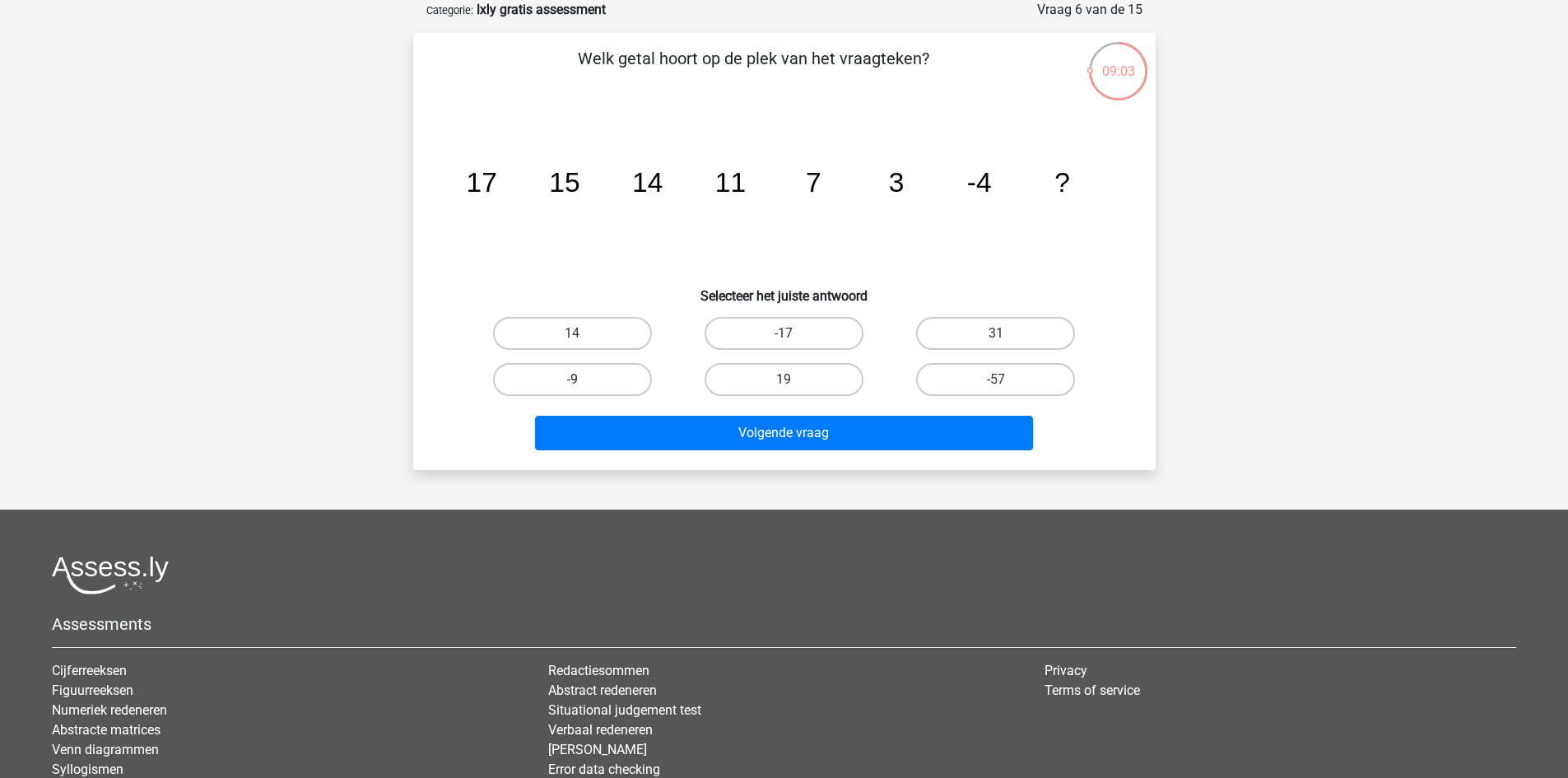
click at [598, 383] on label "-9" at bounding box center [573, 380] width 159 height 33
click at [583, 383] on input "-9" at bounding box center [577, 385] width 11 height 11
radio input "true"
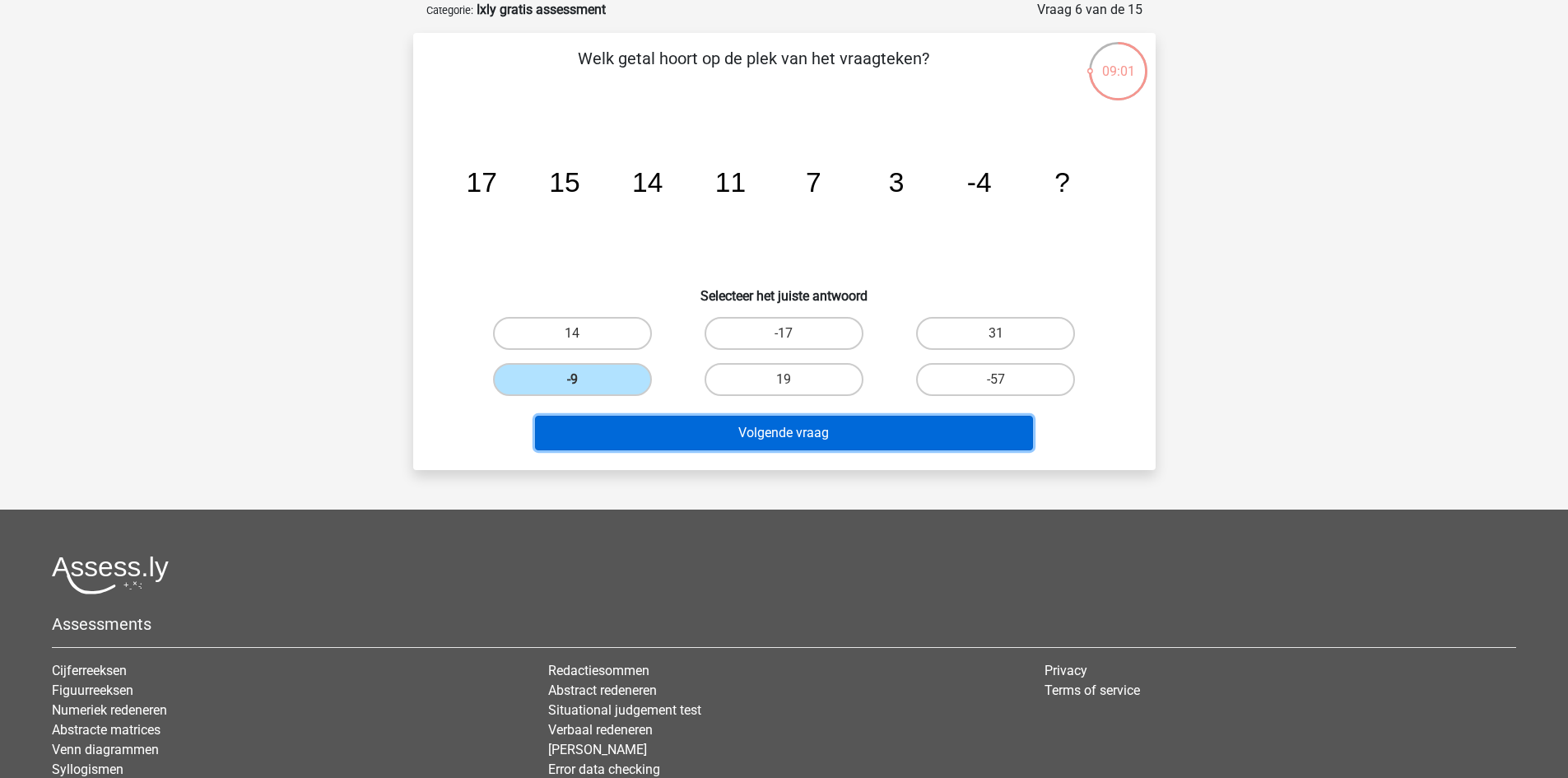
click at [750, 438] on button "Volgende vraag" at bounding box center [784, 433] width 498 height 35
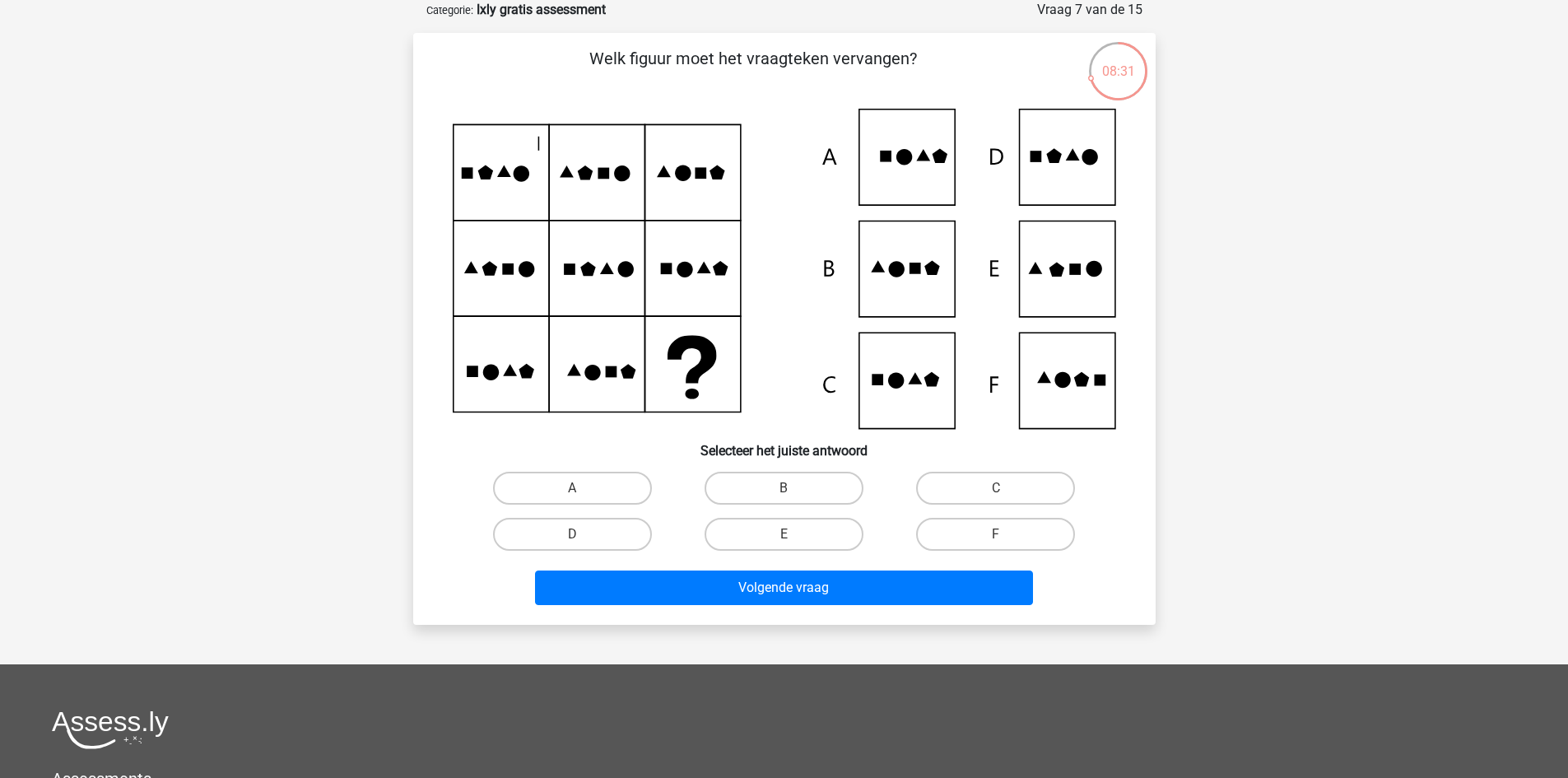
click at [1069, 278] on icon at bounding box center [785, 269] width 664 height 320
click at [792, 538] on input "E" at bounding box center [790, 540] width 11 height 11
radio input "true"
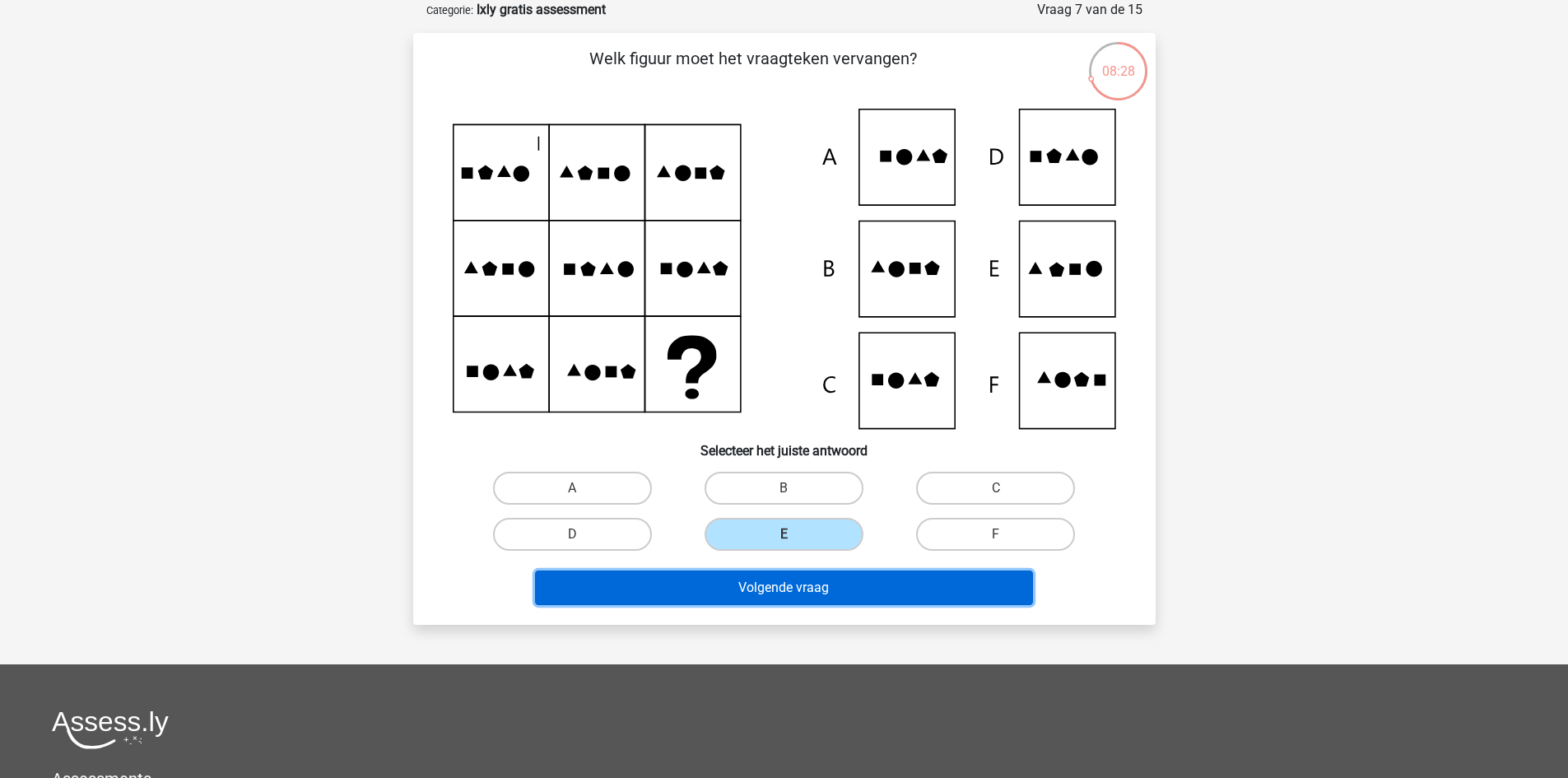
click at [811, 582] on button "Volgende vraag" at bounding box center [784, 589] width 498 height 35
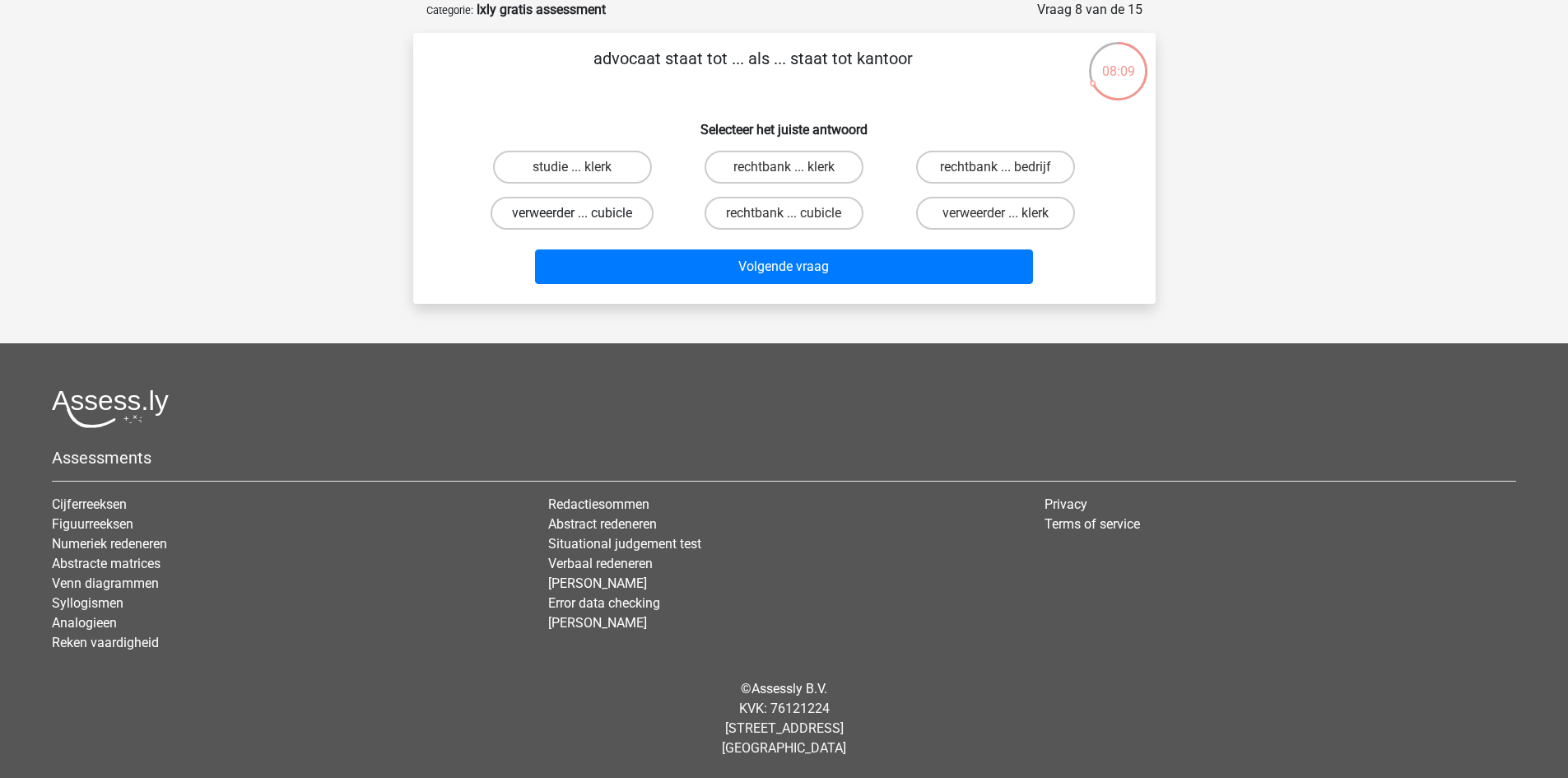
click at [604, 214] on label "verweerder ... cubicle" at bounding box center [572, 213] width 163 height 33
click at [583, 214] on input "verweerder ... cubicle" at bounding box center [577, 219] width 11 height 11
radio input "true"
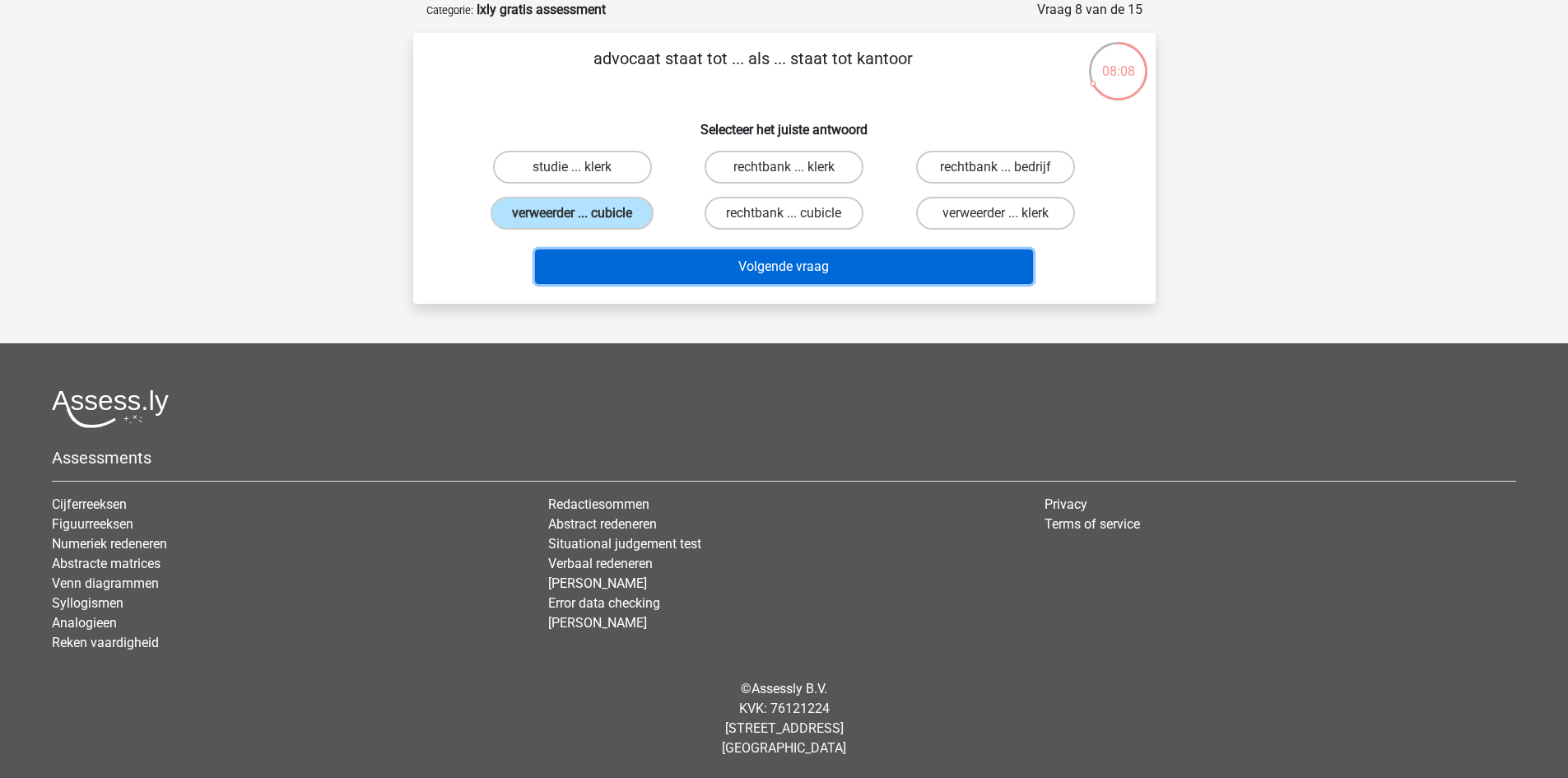
click at [904, 272] on button "Volgende vraag" at bounding box center [784, 267] width 498 height 35
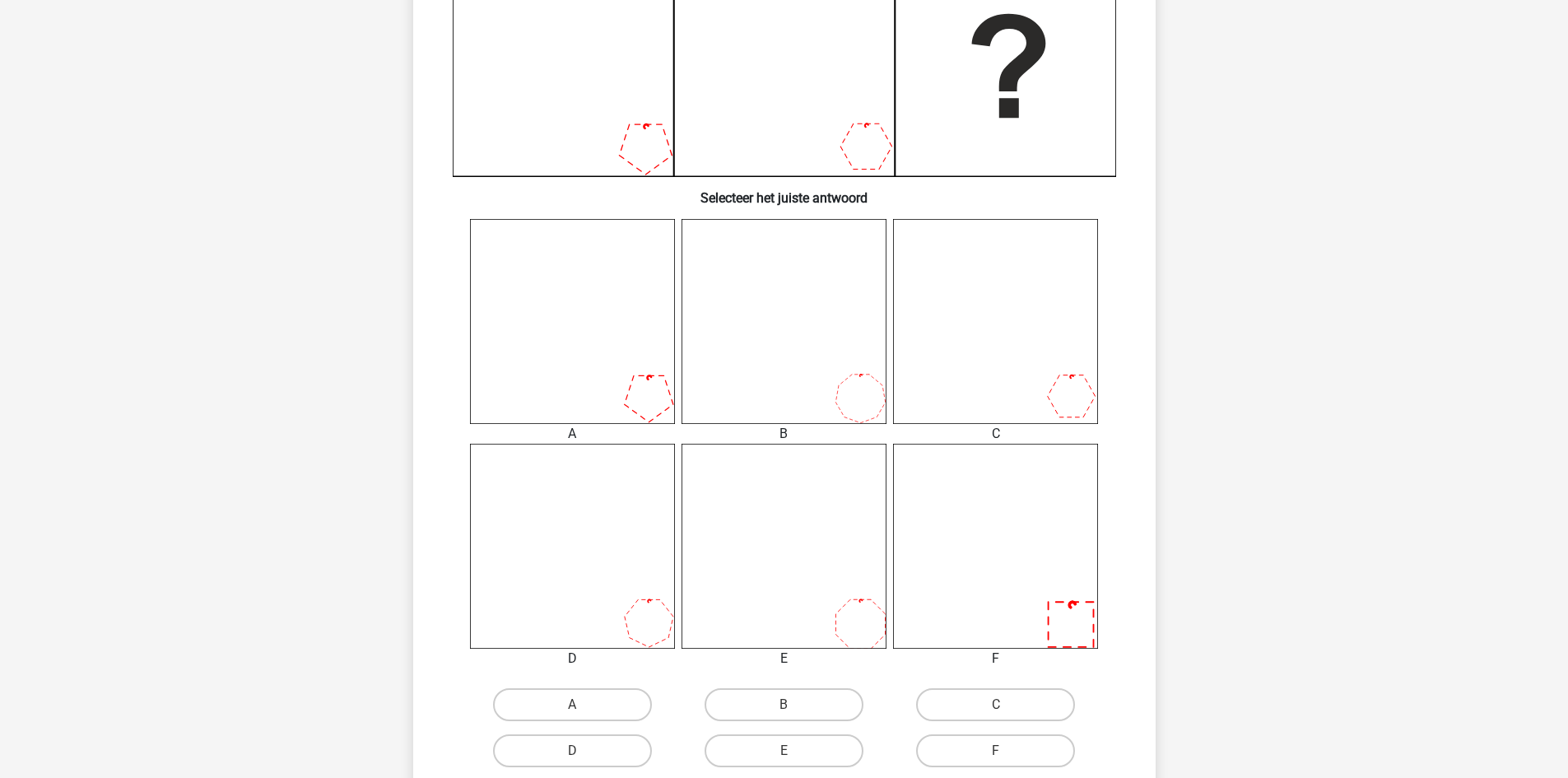
scroll to position [494, 0]
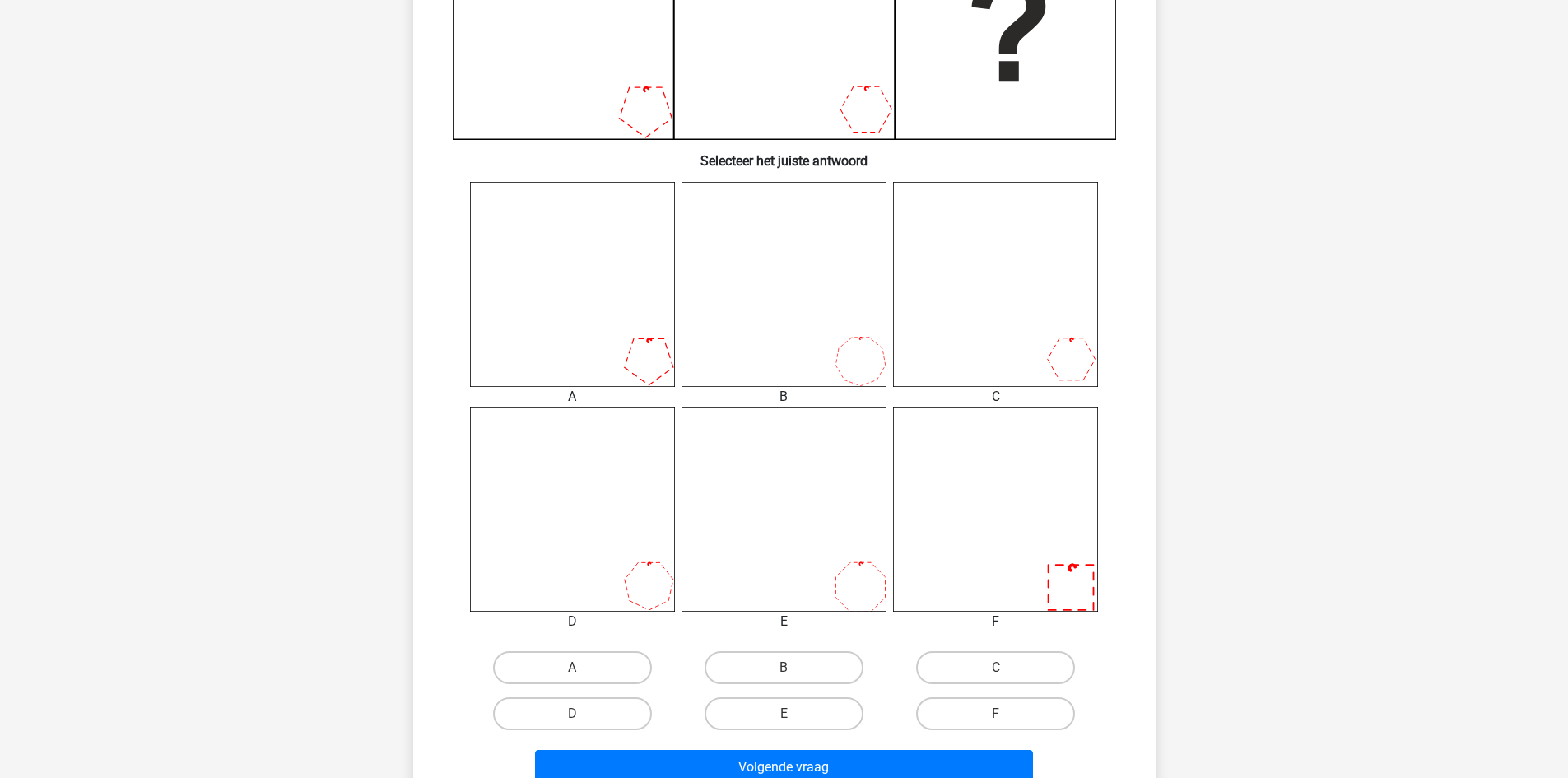
click at [472, 287] on icon at bounding box center [572, 284] width 205 height 205
click at [574, 655] on label "A" at bounding box center [573, 668] width 159 height 33
click at [574, 668] on input "A" at bounding box center [577, 673] width 11 height 11
radio input "true"
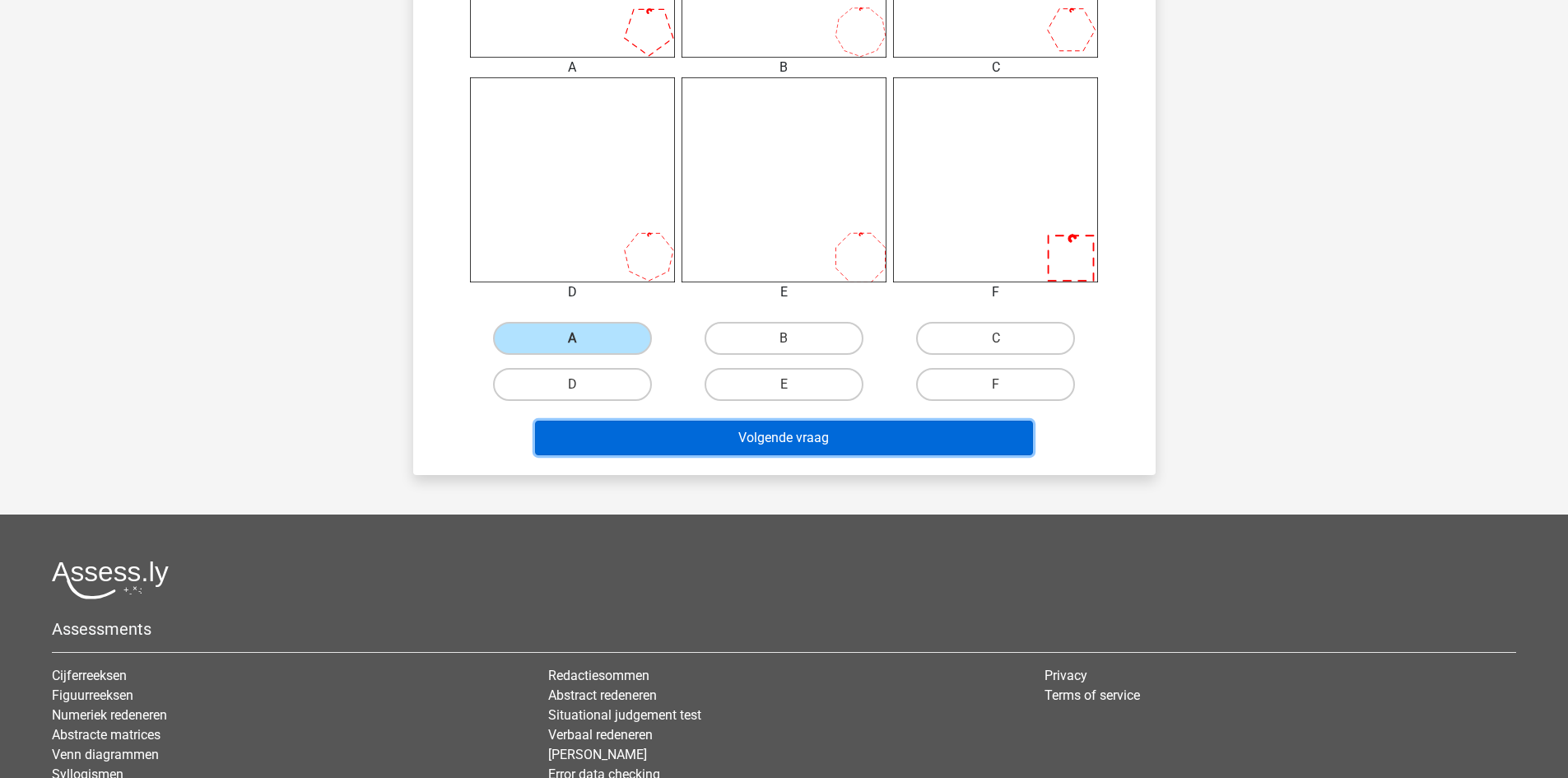
click at [722, 438] on button "Volgende vraag" at bounding box center [784, 439] width 498 height 35
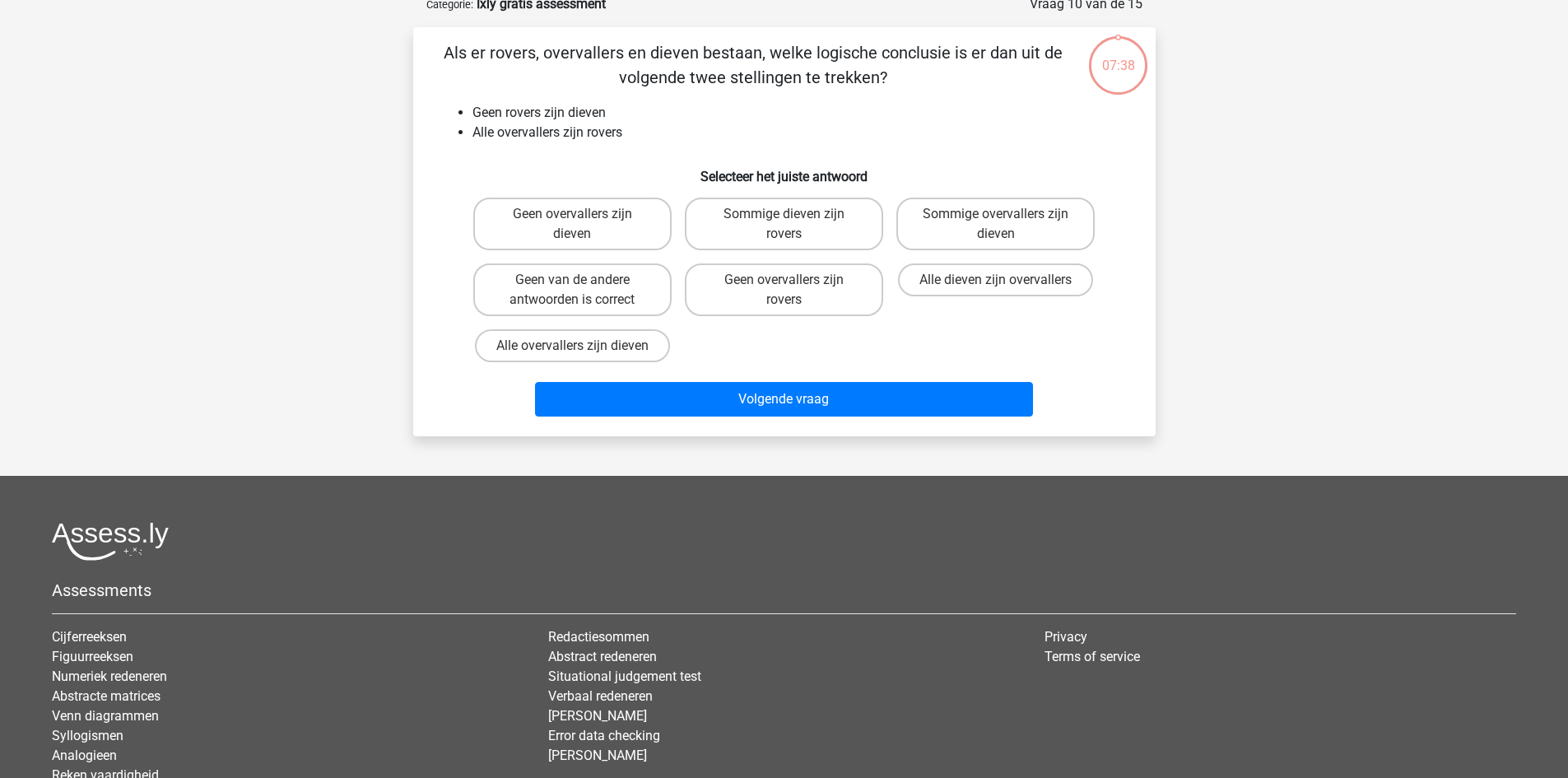
scroll to position [83, 0]
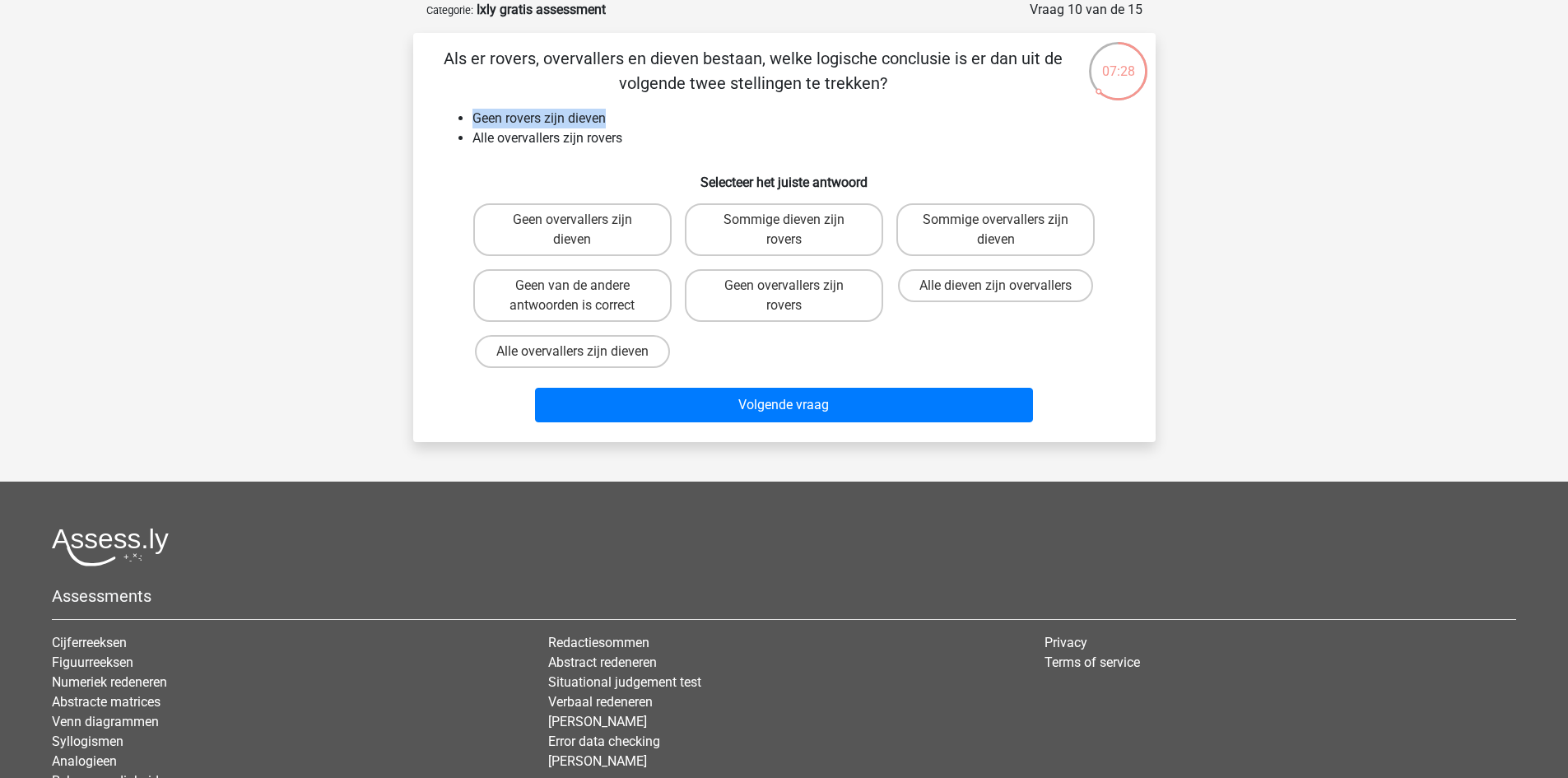
drag, startPoint x: 461, startPoint y: 123, endPoint x: 607, endPoint y: 109, distance: 146.7
click at [607, 109] on li "Geen rovers zijn dieven" at bounding box center [801, 118] width 657 height 19
drag, startPoint x: 717, startPoint y: 143, endPoint x: 478, endPoint y: 162, distance: 239.8
click at [700, 146] on li "Alle overvallers zijn rovers" at bounding box center [801, 138] width 657 height 19
drag, startPoint x: 475, startPoint y: 136, endPoint x: 650, endPoint y: 143, distance: 175.1
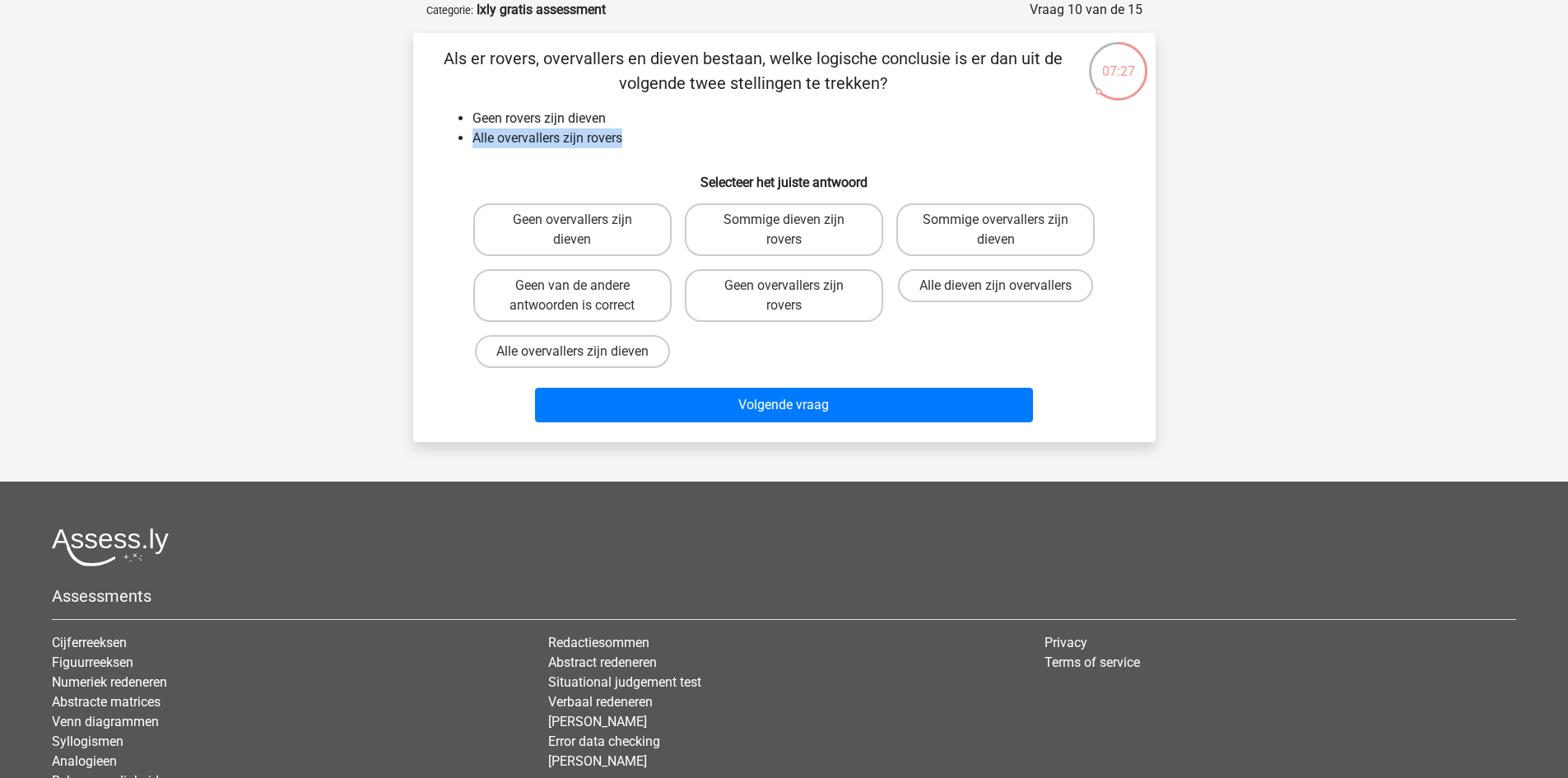
click at [643, 140] on ul "Geen rovers zijn dieven Alle overvallers zijn rovers" at bounding box center [784, 128] width 690 height 40
click at [1119, 196] on div "Als er rovers, overvallers en dieven bestaan, welke logische conclusie is er da…" at bounding box center [785, 237] width 730 height 383
click at [1038, 285] on label "Alle dieven zijn overvallers" at bounding box center [995, 286] width 195 height 33
click at [1006, 286] on input "Alle dieven zijn overvallers" at bounding box center [1002, 292] width 11 height 11
radio input "true"
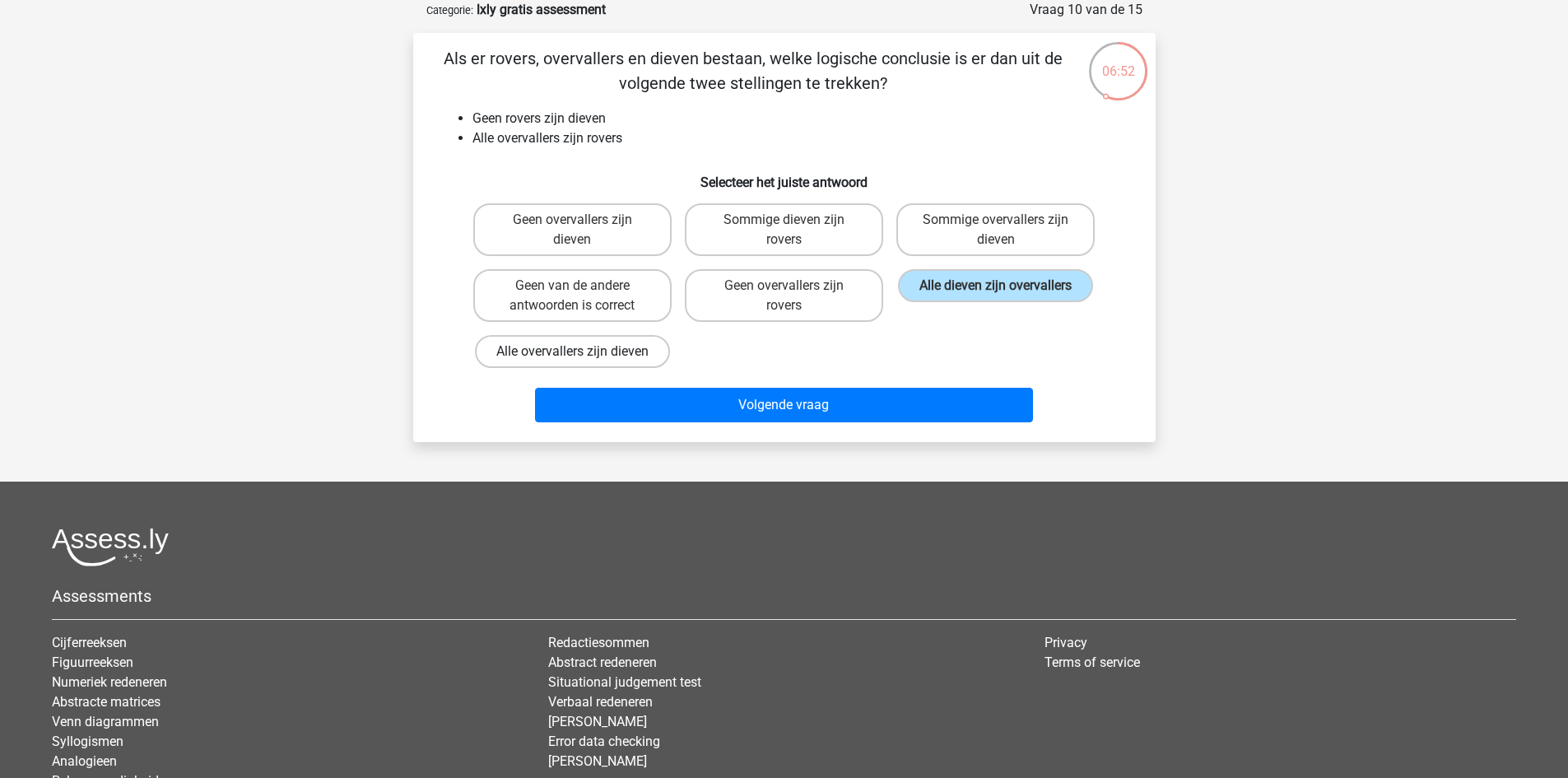
click at [624, 353] on label "Alle overvallers zijn dieven" at bounding box center [573, 352] width 195 height 33
click at [583, 353] on input "Alle overvallers zijn dieven" at bounding box center [577, 357] width 11 height 11
radio input "true"
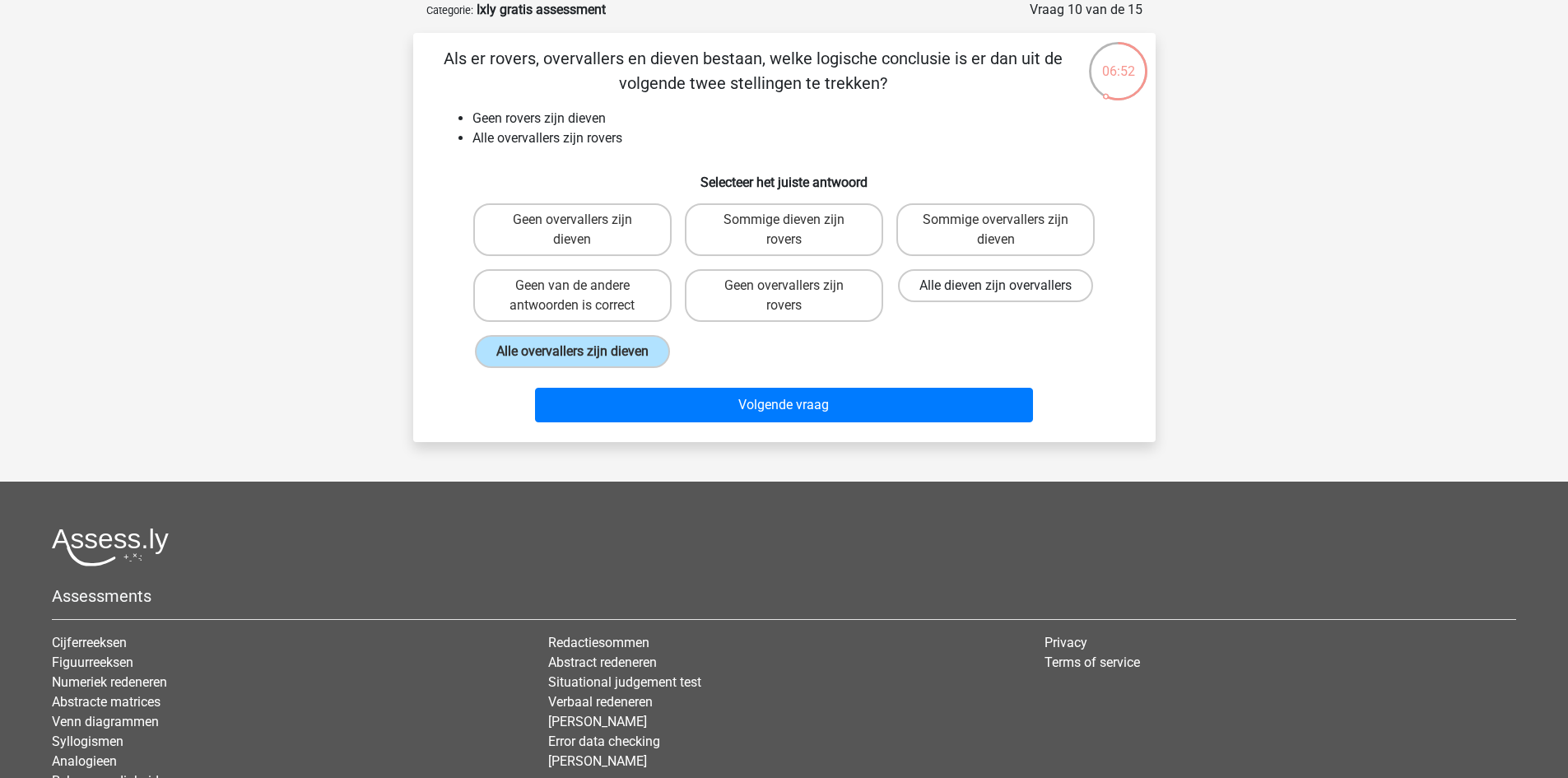
click at [939, 283] on label "Alle dieven zijn overvallers" at bounding box center [995, 286] width 195 height 33
click at [996, 286] on input "Alle dieven zijn overvallers" at bounding box center [1002, 292] width 11 height 11
radio input "true"
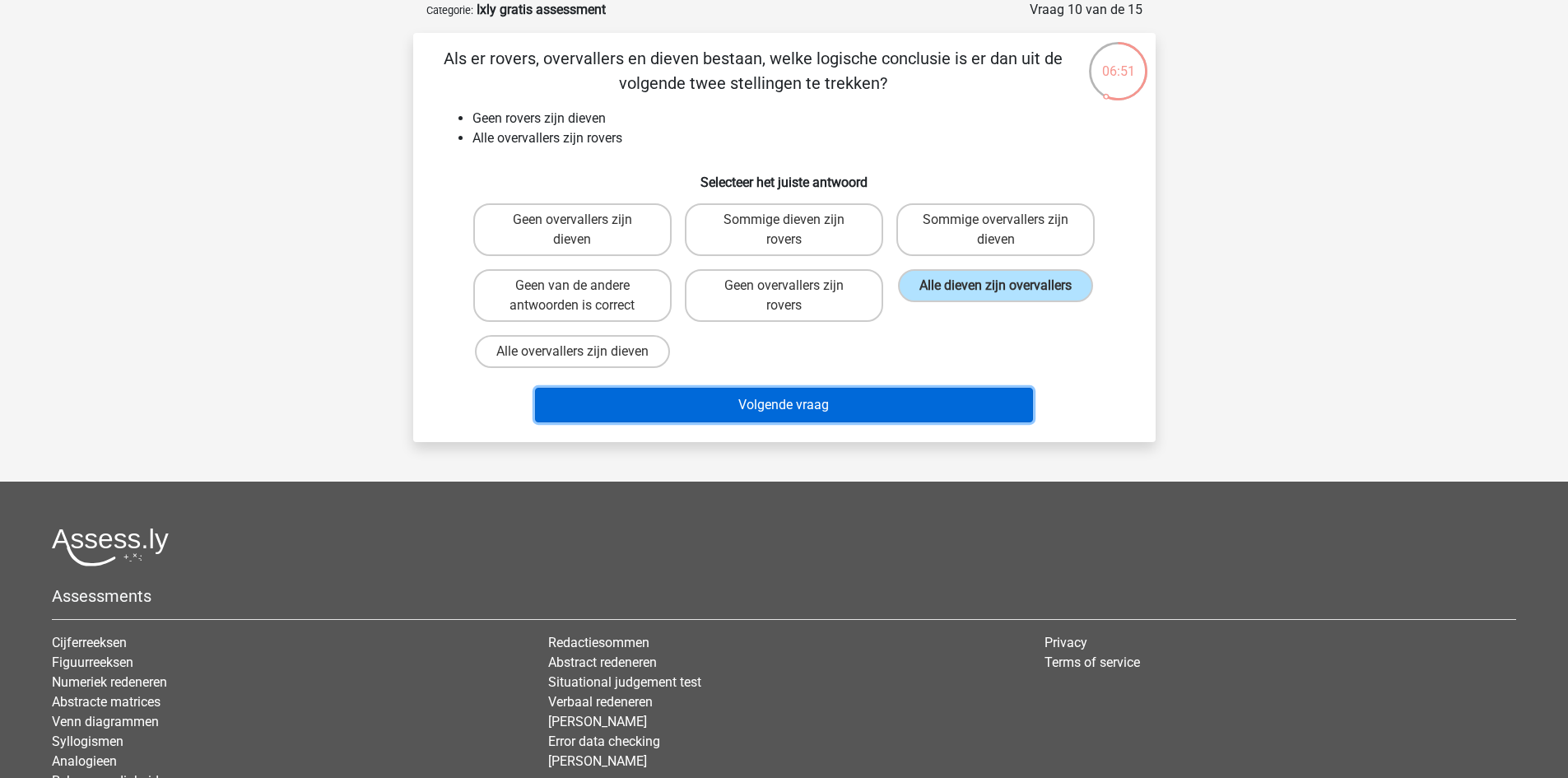
click at [805, 414] on button "Volgende vraag" at bounding box center [784, 406] width 498 height 35
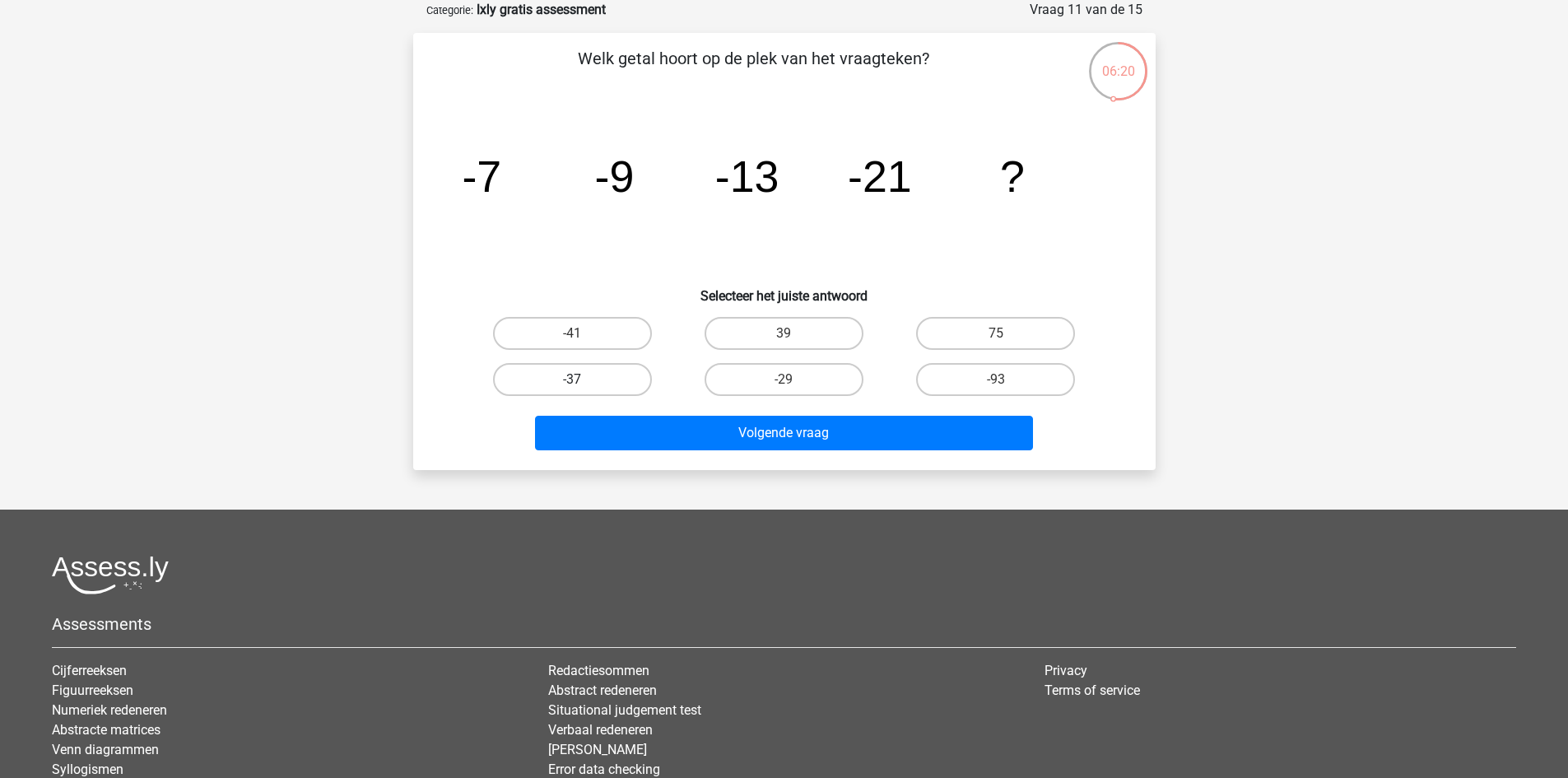
click at [589, 375] on label "-37" at bounding box center [573, 380] width 159 height 33
click at [583, 380] on input "-37" at bounding box center [577, 385] width 11 height 11
radio input "true"
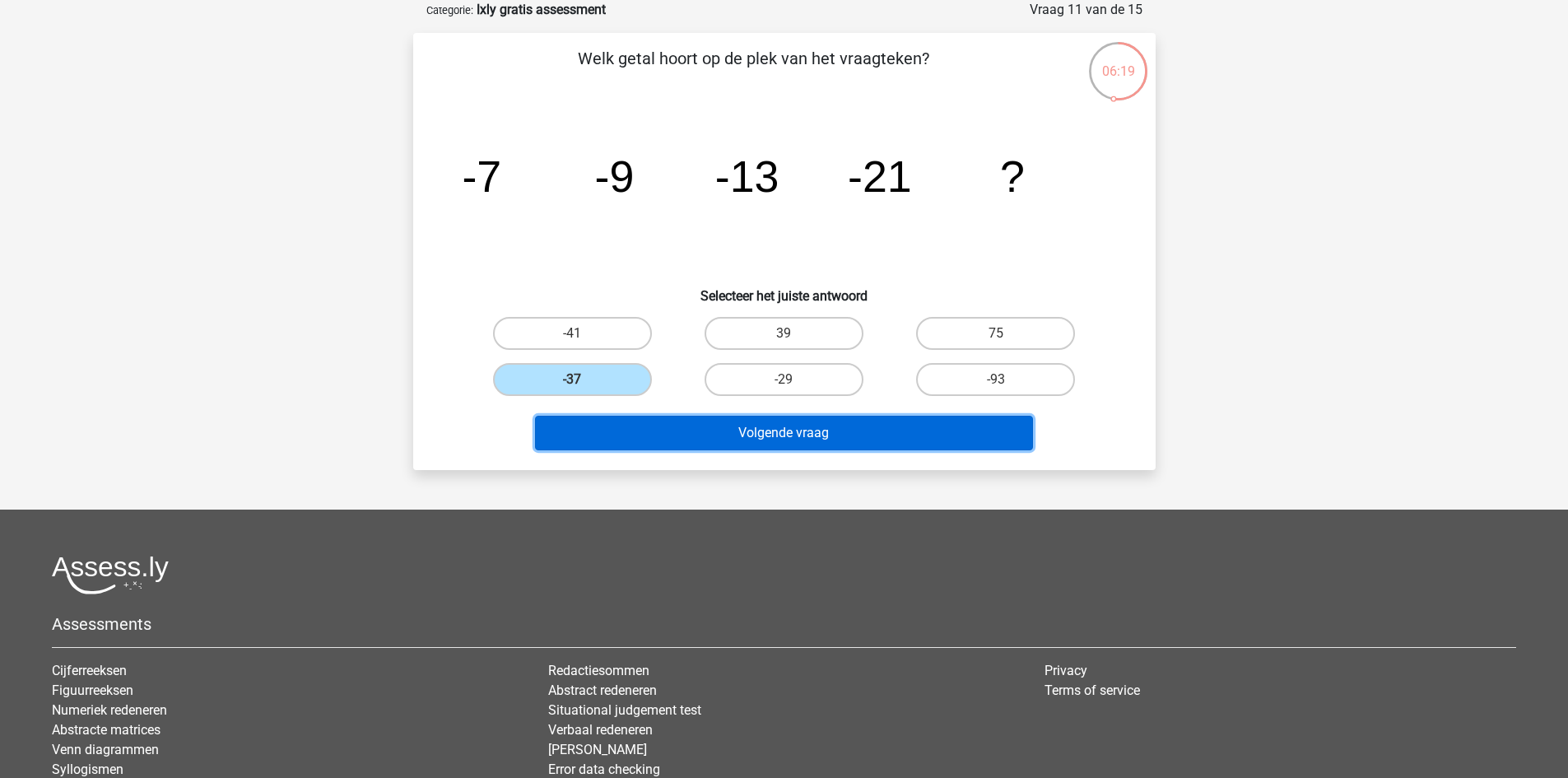
click at [768, 441] on button "Volgende vraag" at bounding box center [784, 433] width 498 height 35
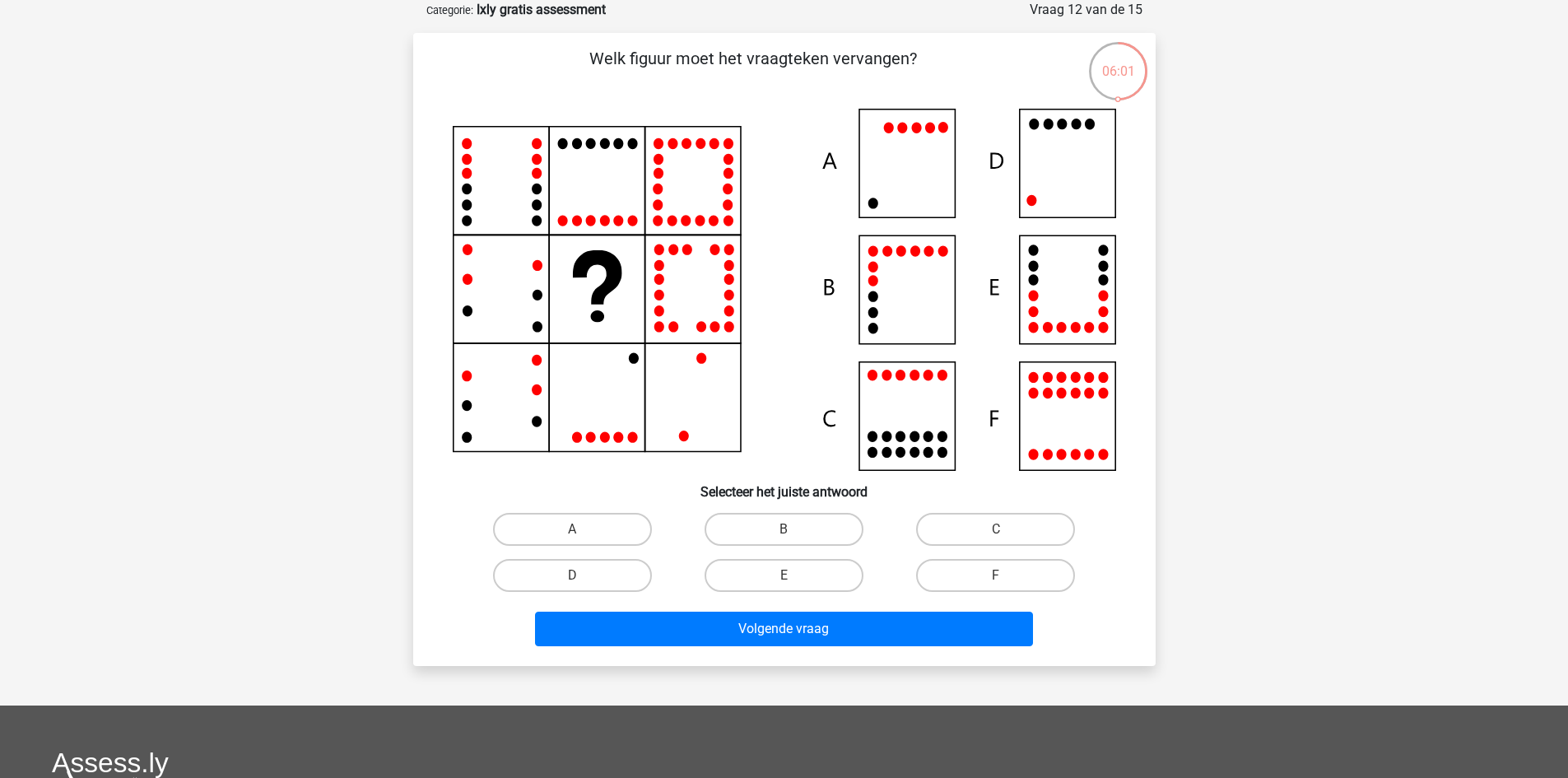
click at [1094, 181] on icon at bounding box center [785, 290] width 664 height 362
click at [551, 582] on label "D" at bounding box center [573, 576] width 159 height 33
click at [572, 582] on input "D" at bounding box center [577, 581] width 11 height 11
radio input "true"
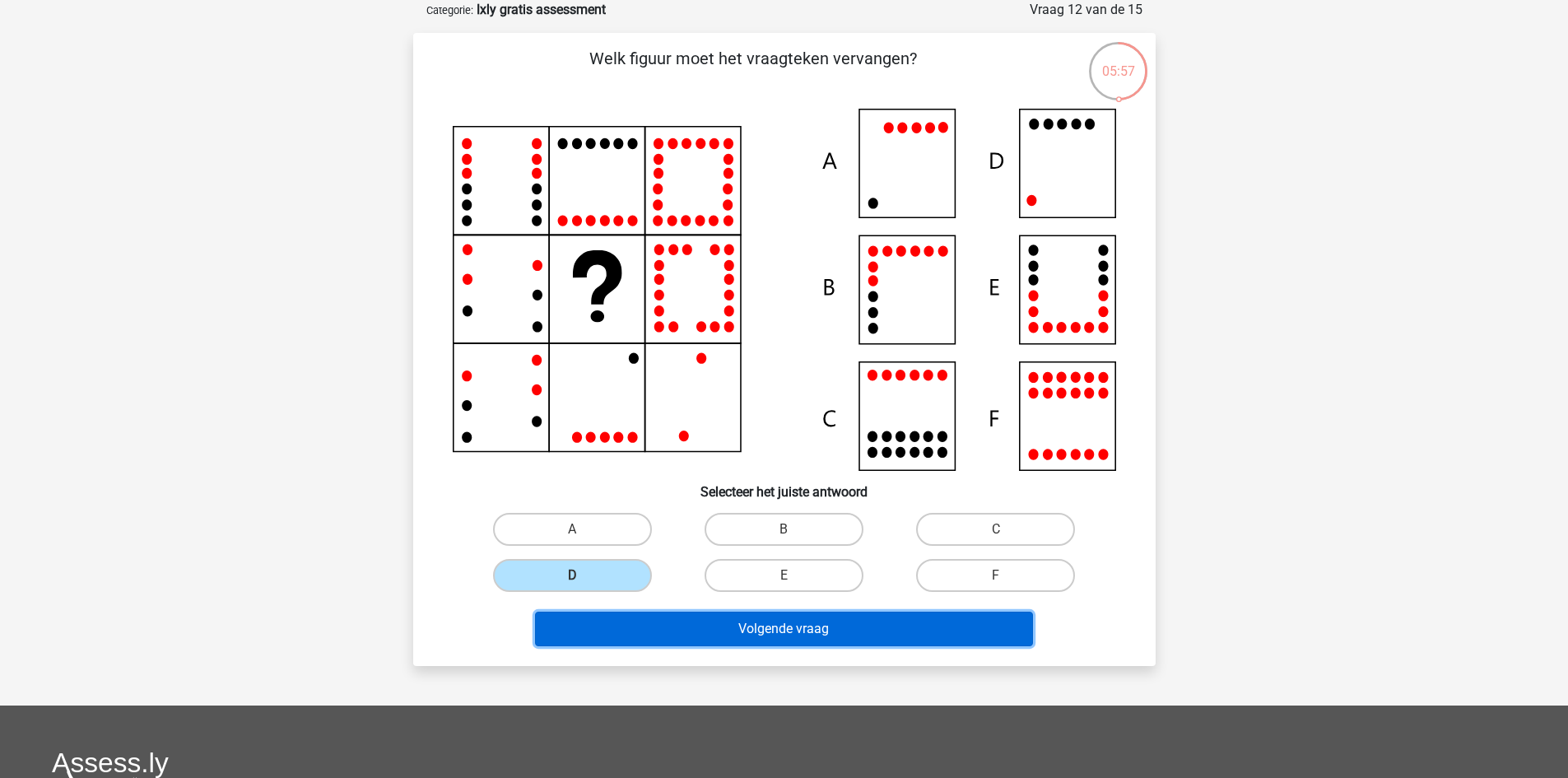
click at [682, 634] on button "Volgende vraag" at bounding box center [784, 629] width 498 height 35
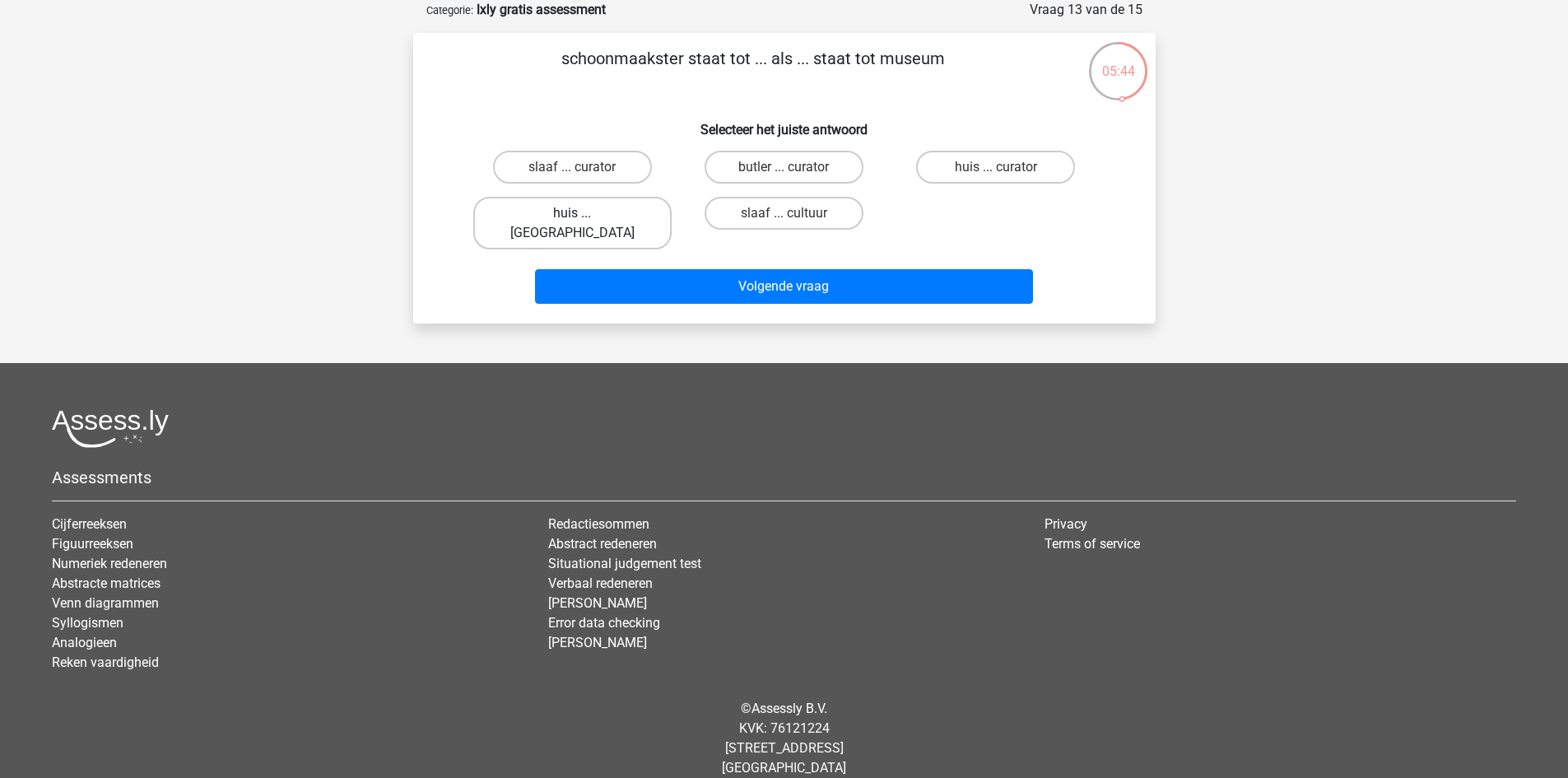
click at [590, 209] on label "huis ... louvre" at bounding box center [573, 223] width 199 height 52
click at [583, 213] on input "huis ... louvre" at bounding box center [577, 219] width 11 height 11
radio input "true"
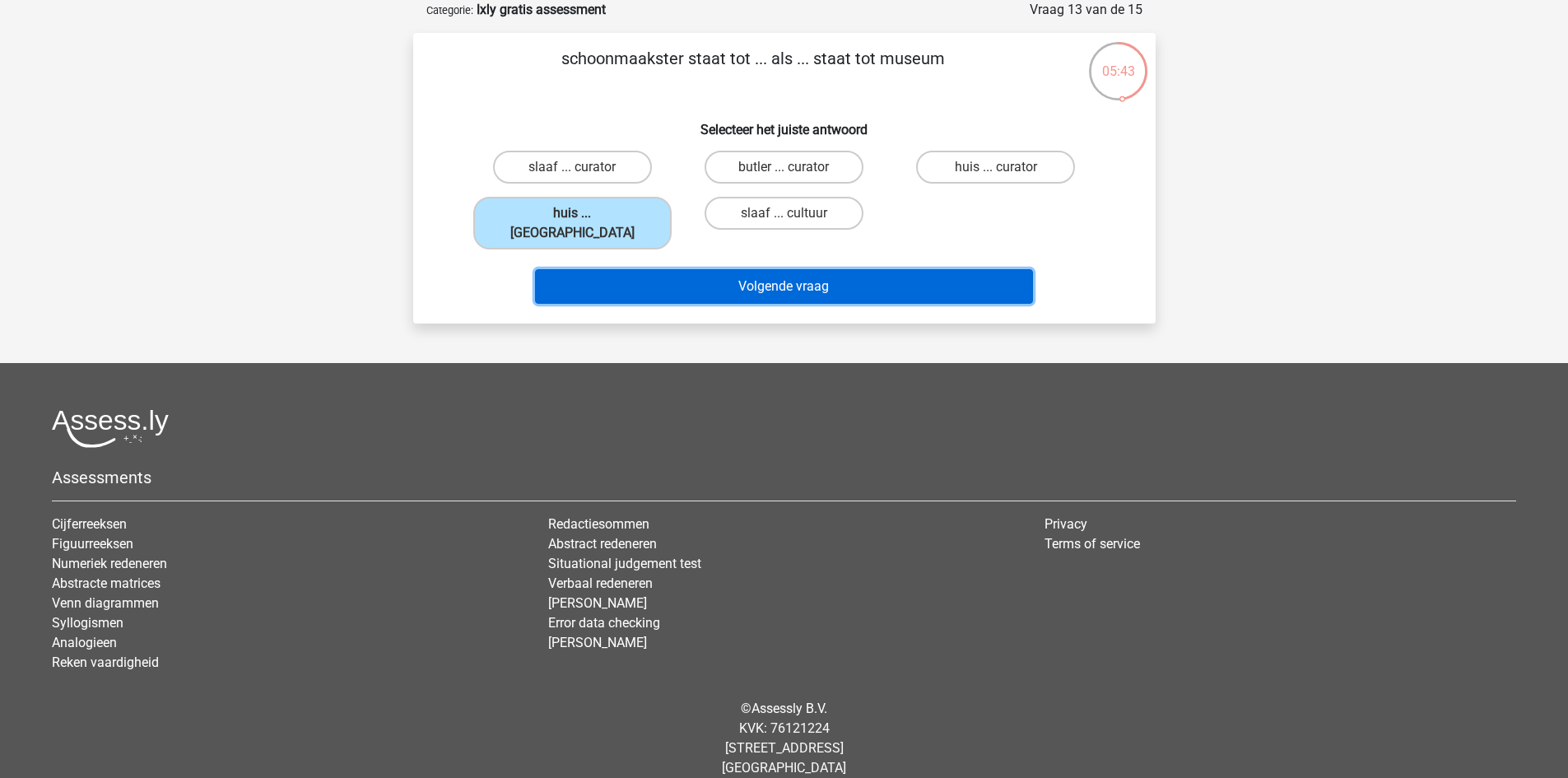
click at [792, 269] on button "Volgende vraag" at bounding box center [784, 287] width 498 height 35
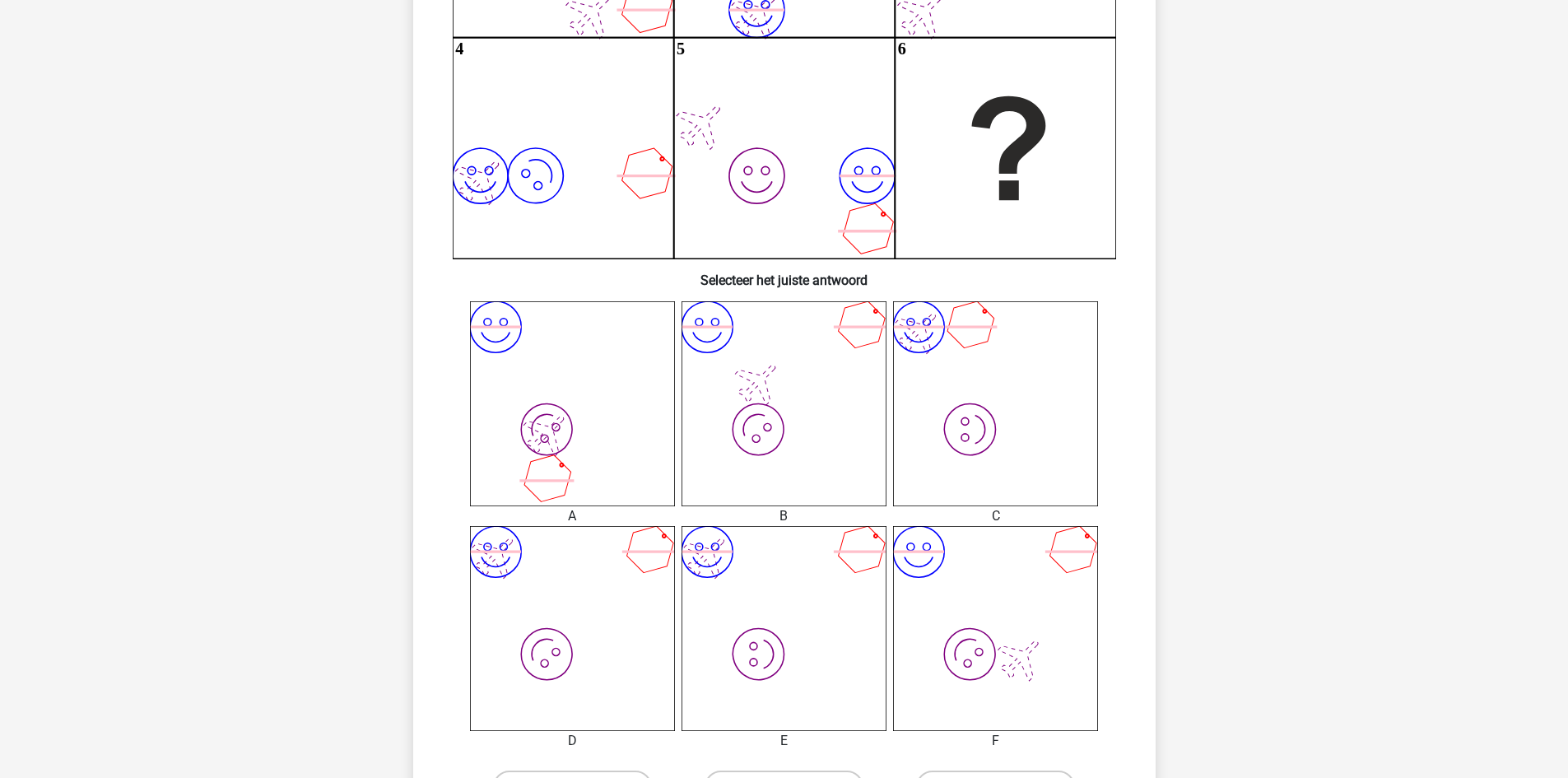
scroll to position [494, 0]
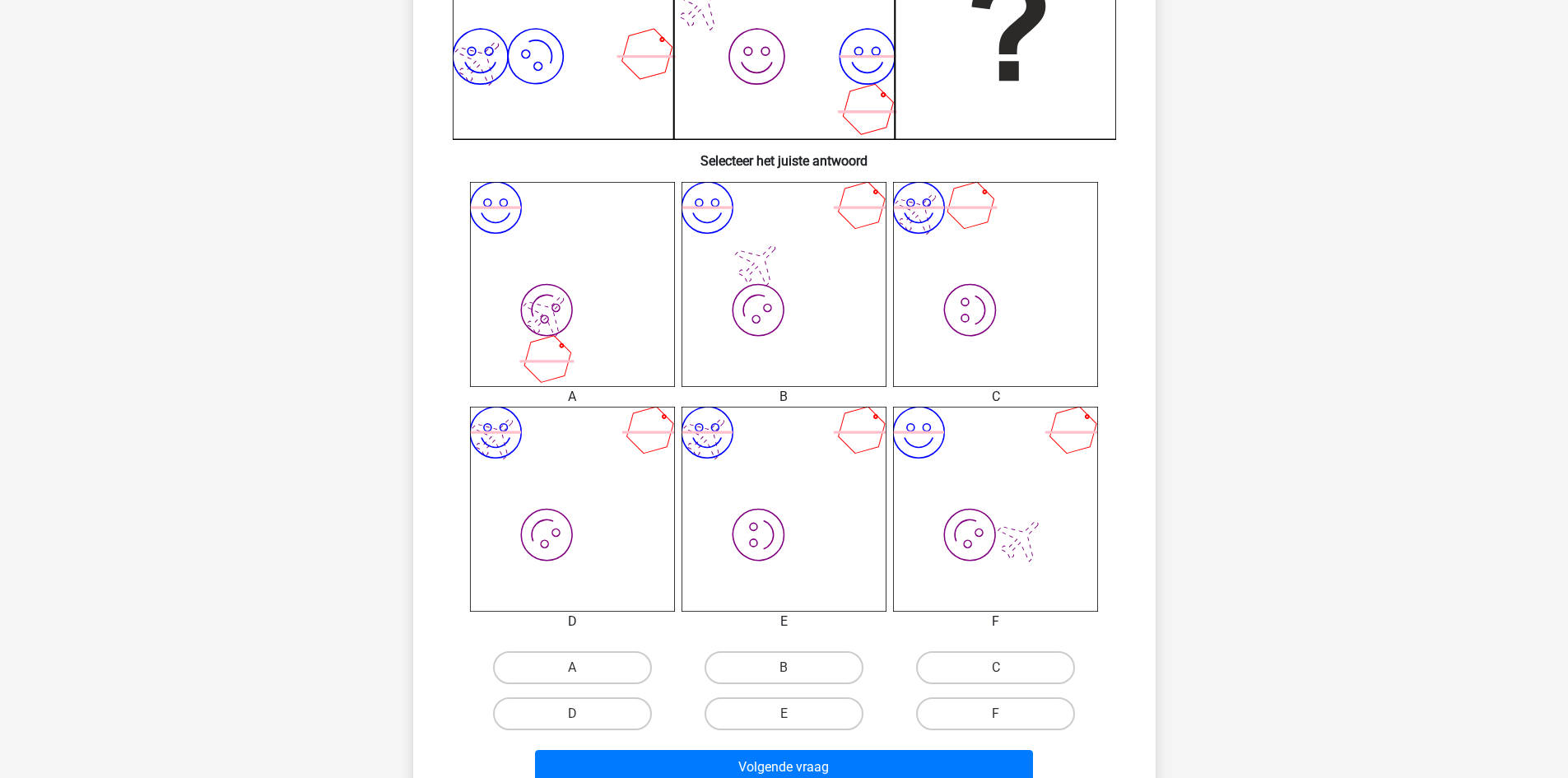
click at [867, 492] on icon "image/svg+xml image/svg+xml" at bounding box center [784, 509] width 205 height 205
click at [987, 664] on label "C" at bounding box center [995, 668] width 159 height 33
click at [996, 668] on input "C" at bounding box center [1002, 673] width 11 height 11
radio input "true"
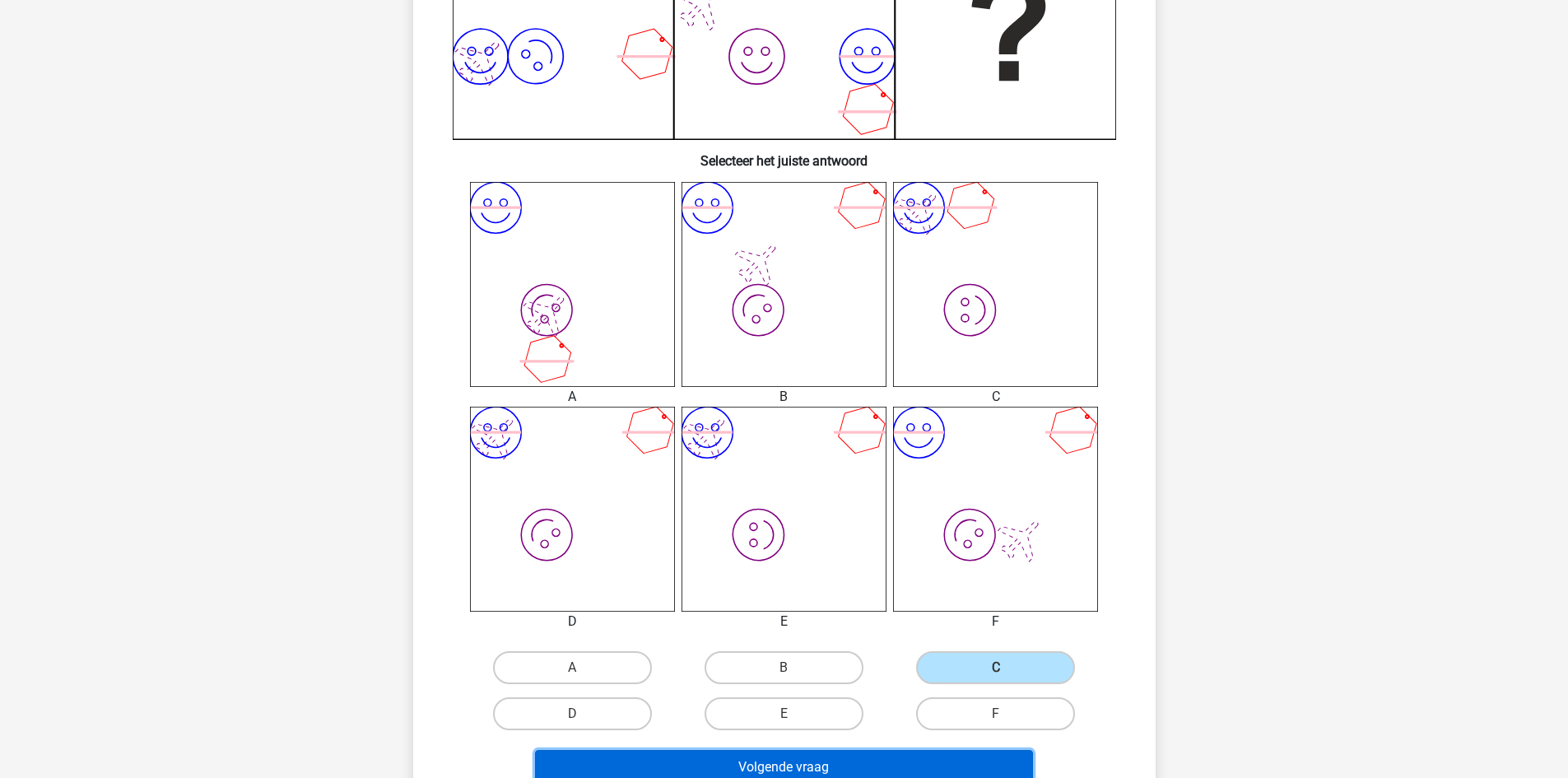
click at [878, 770] on button "Volgende vraag" at bounding box center [784, 768] width 498 height 35
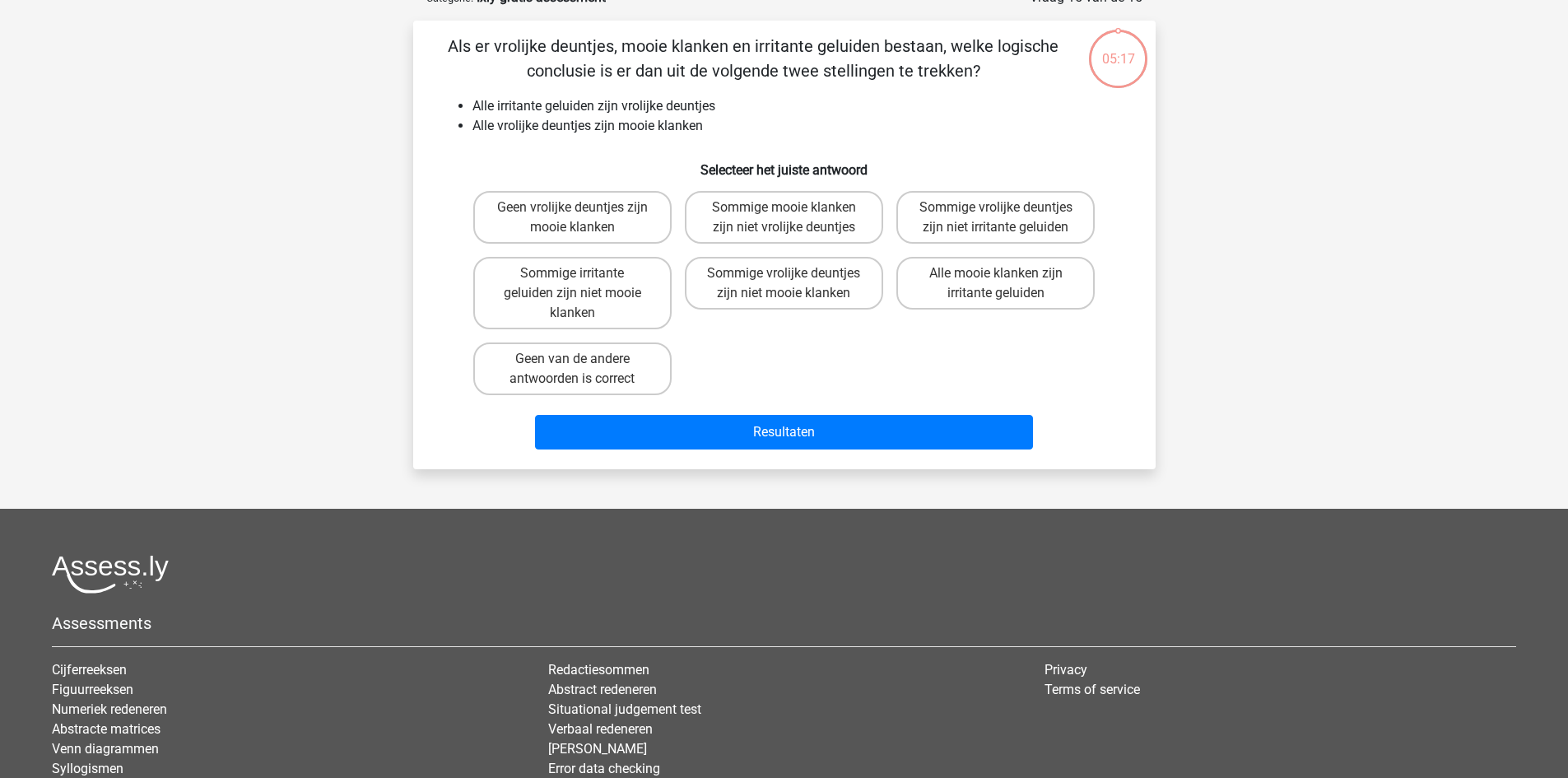
scroll to position [83, 0]
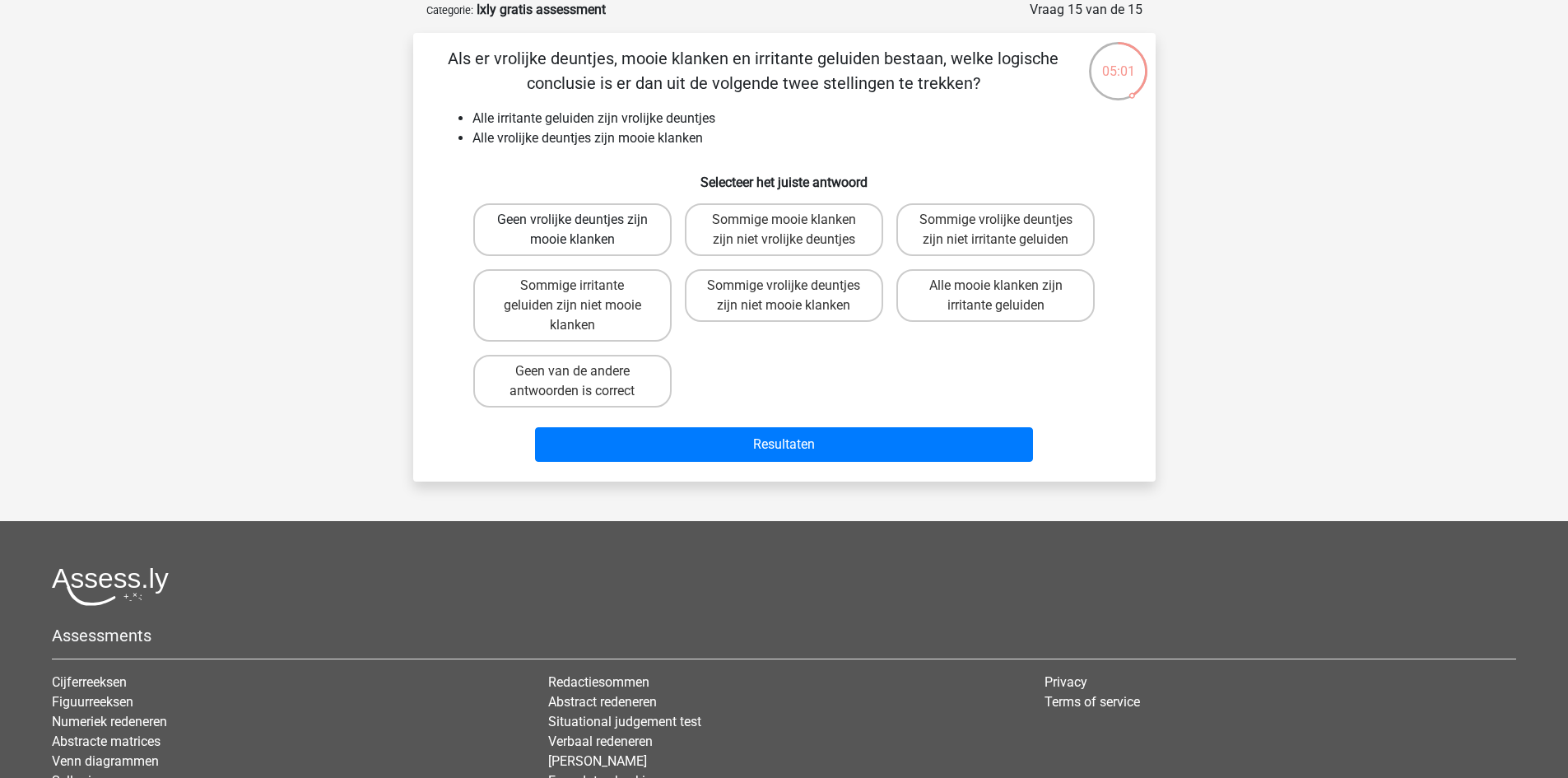
click at [523, 219] on label "Geen vrolijke deuntjes zijn mooie klanken" at bounding box center [573, 229] width 199 height 52
click at [572, 220] on input "Geen vrolijke deuntjes zijn mooie klanken" at bounding box center [577, 225] width 11 height 11
radio input "true"
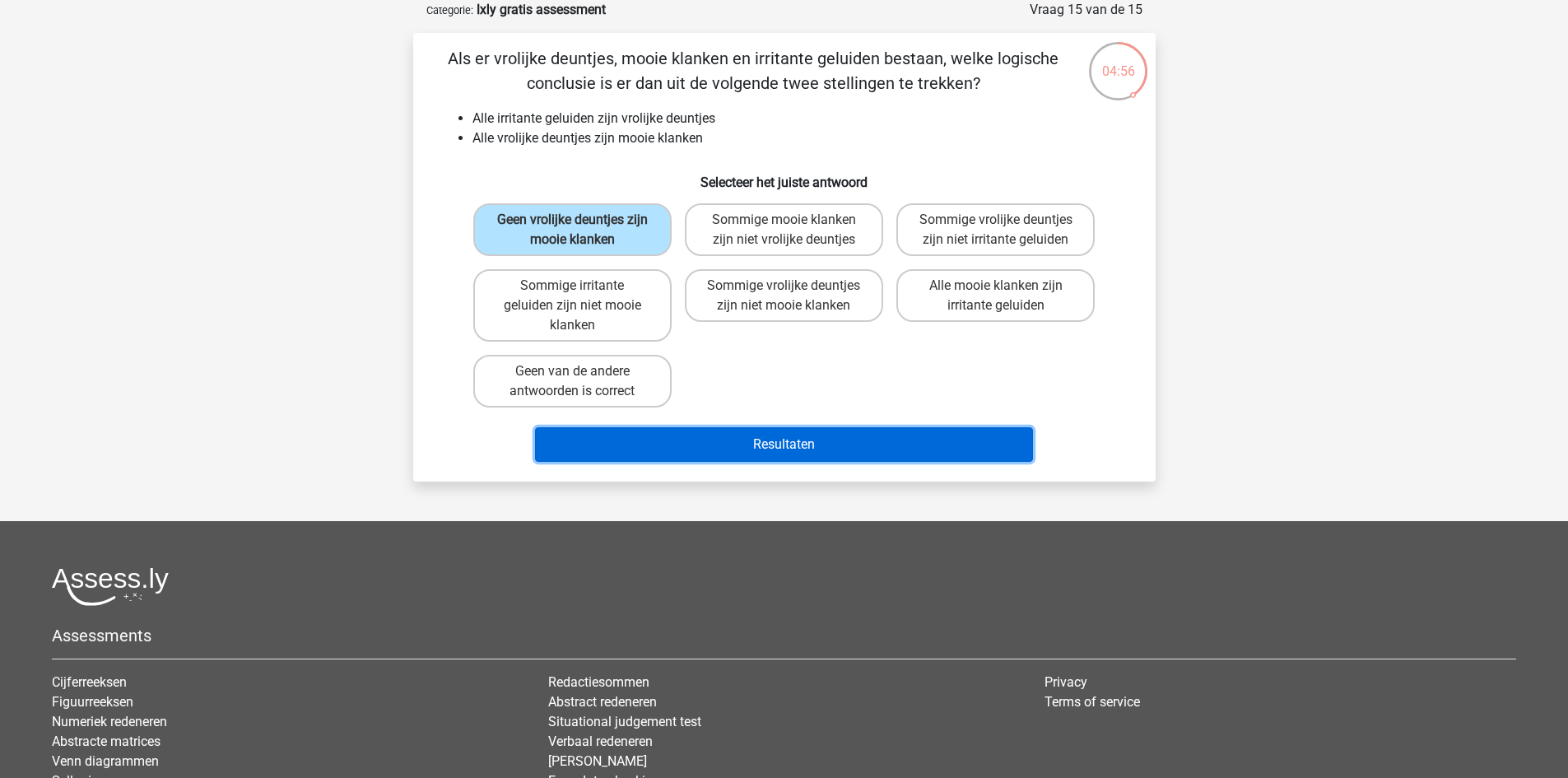
click at [723, 440] on button "Resultaten" at bounding box center [784, 445] width 498 height 35
